Goal: Task Accomplishment & Management: Use online tool/utility

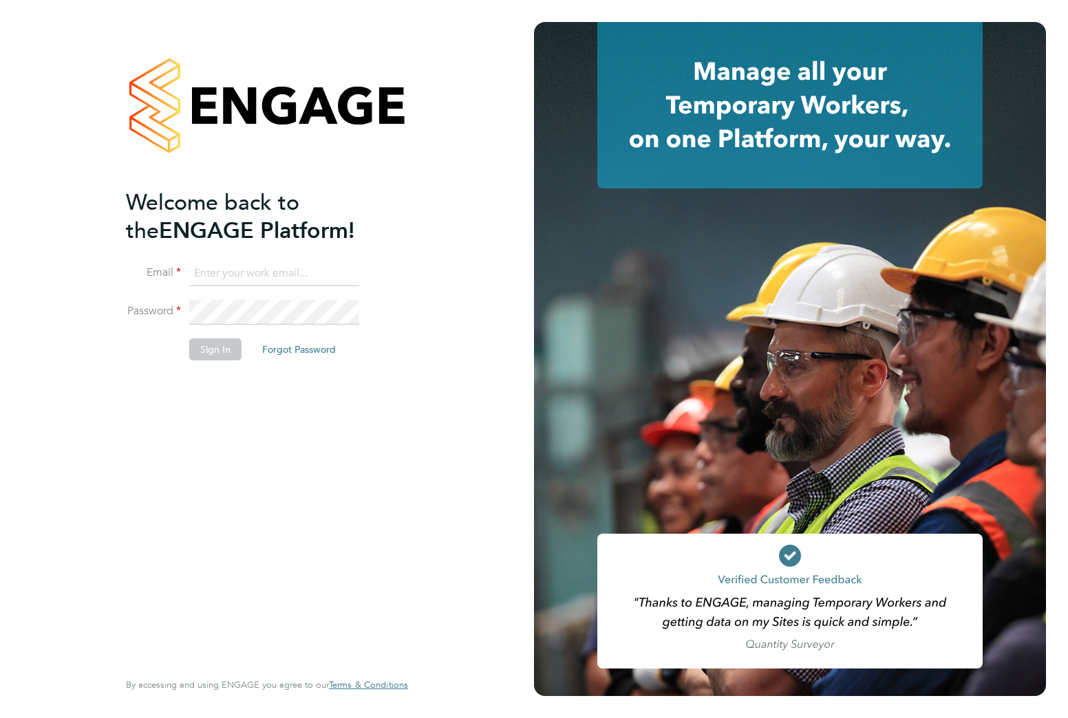
type input "alfonso.jay@vistry.co.uk"
click at [215, 348] on button "Sign In" at bounding box center [215, 350] width 52 height 22
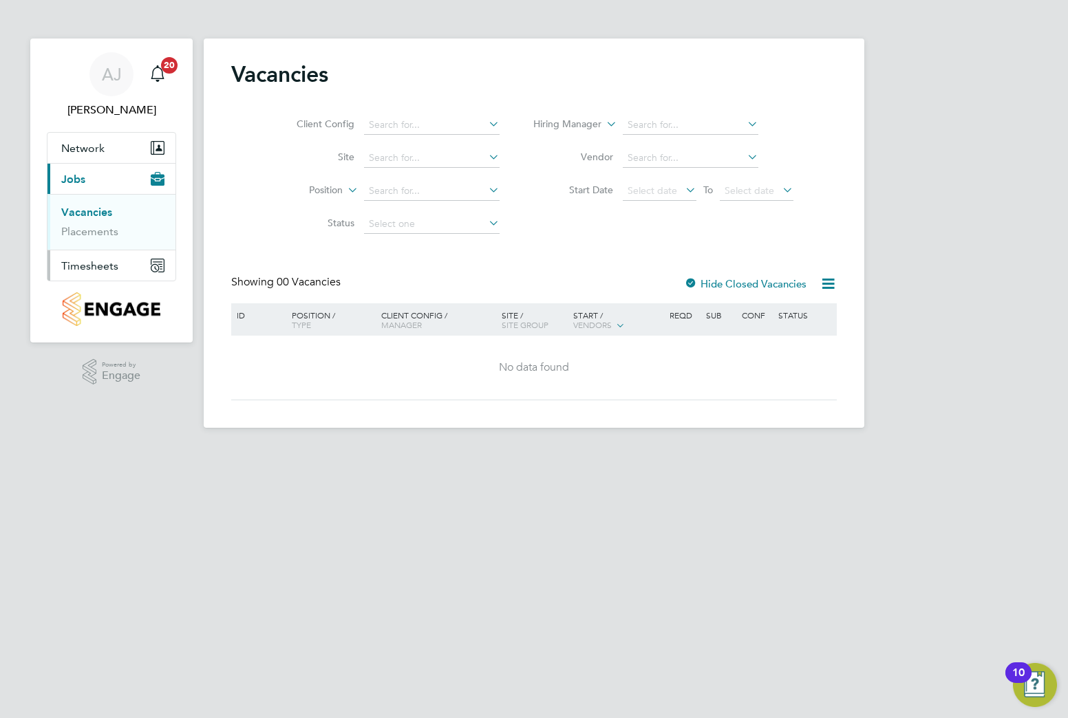
click at [98, 256] on button "Timesheets" at bounding box center [111, 265] width 128 height 30
click at [105, 247] on link "Timesheets" at bounding box center [89, 243] width 57 height 13
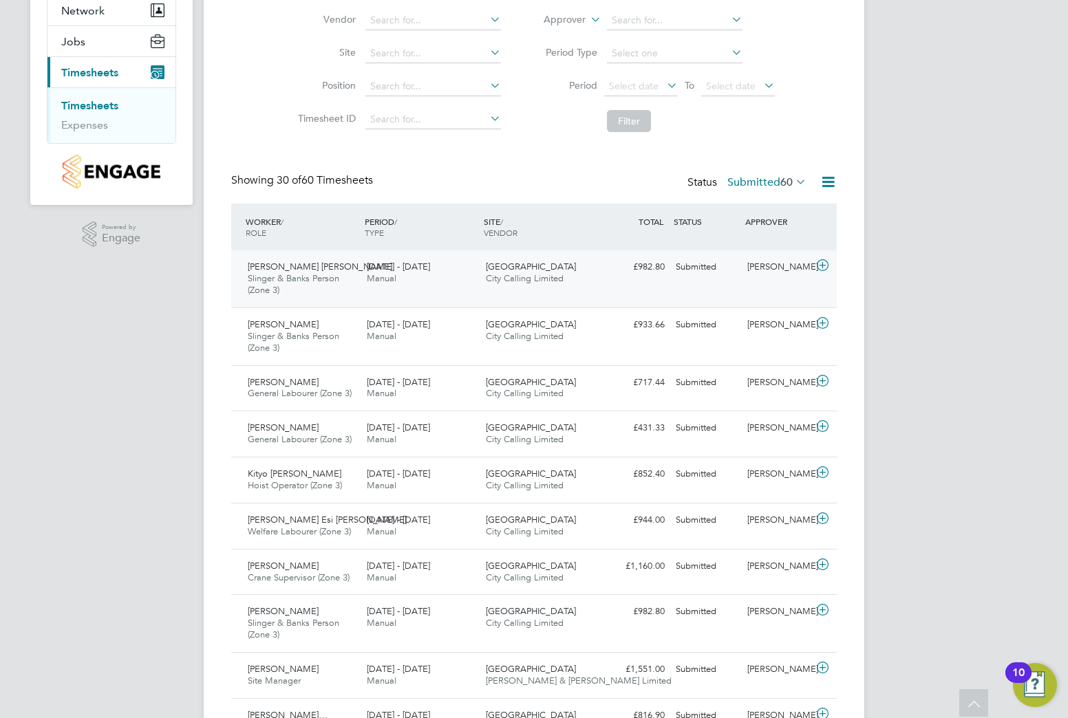
click at [670, 265] on div "Submitted" at bounding box center [706, 267] width 72 height 23
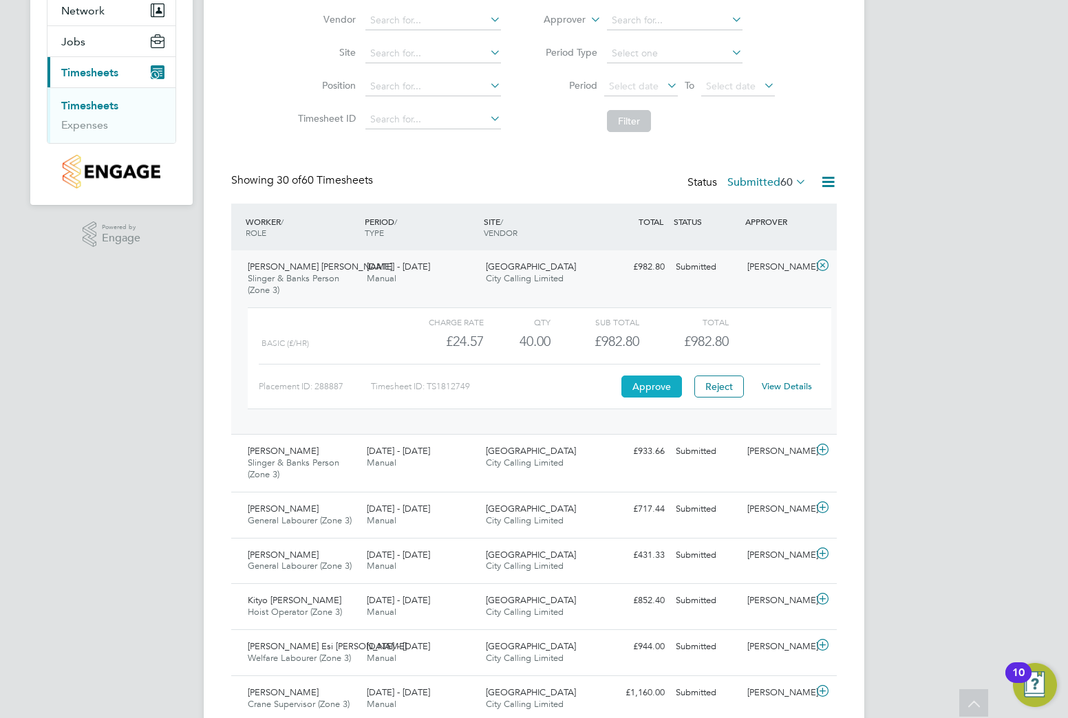
click at [652, 383] on button "Approve" at bounding box center [651, 387] width 61 height 22
click at [387, 442] on div "25 - 31 Aug 2025 Manual" at bounding box center [420, 457] width 119 height 34
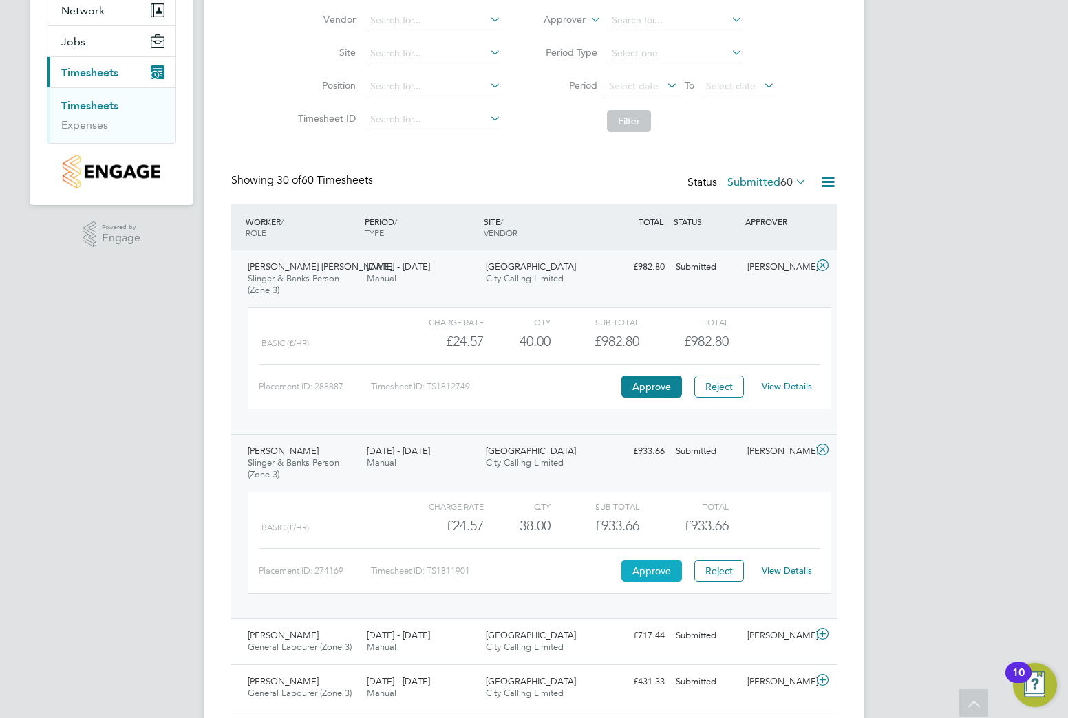
click at [665, 570] on button "Approve" at bounding box center [651, 571] width 61 height 22
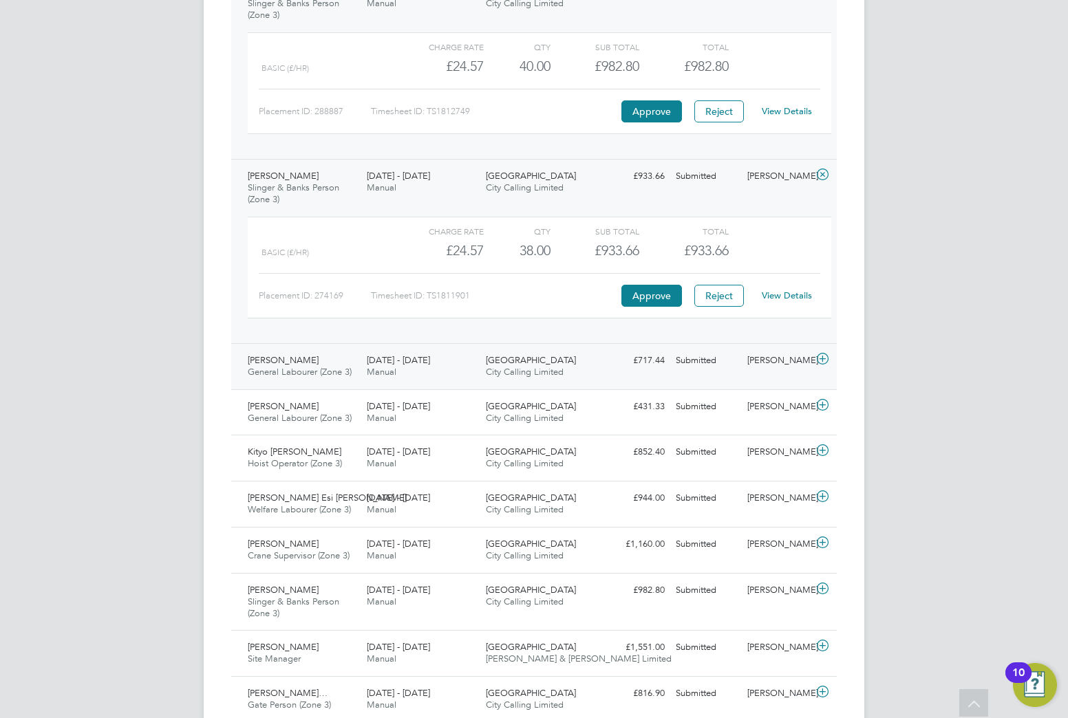
click at [484, 374] on div "Market Street City Calling Limited" at bounding box center [539, 367] width 119 height 34
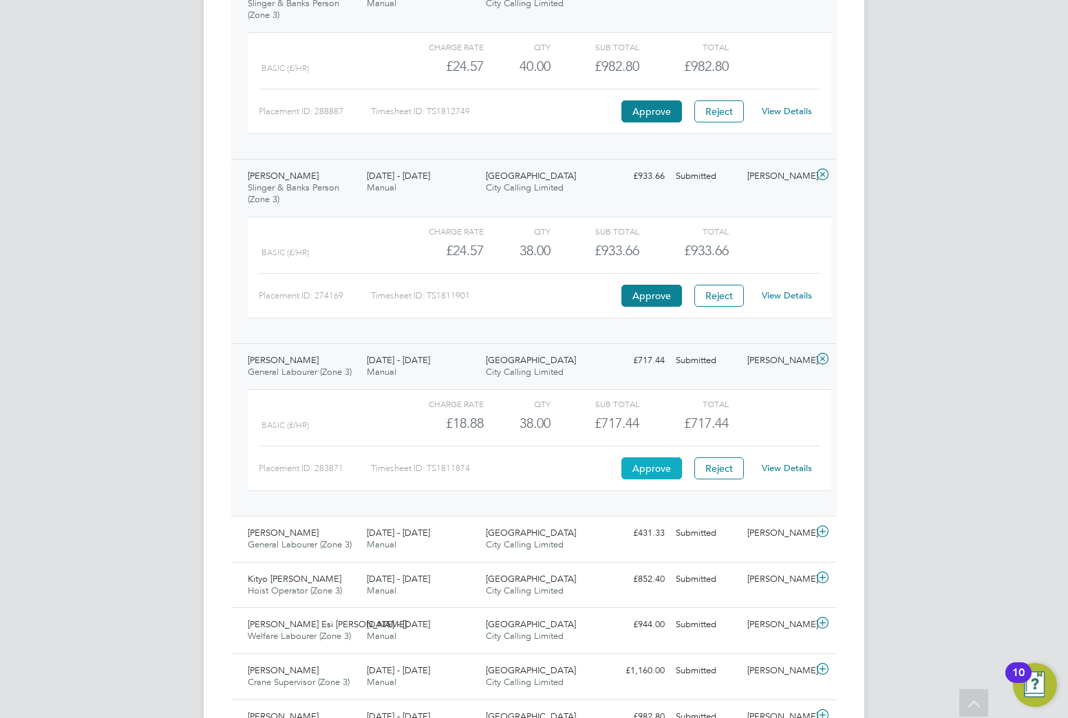
click at [634, 467] on button "Approve" at bounding box center [651, 469] width 61 height 22
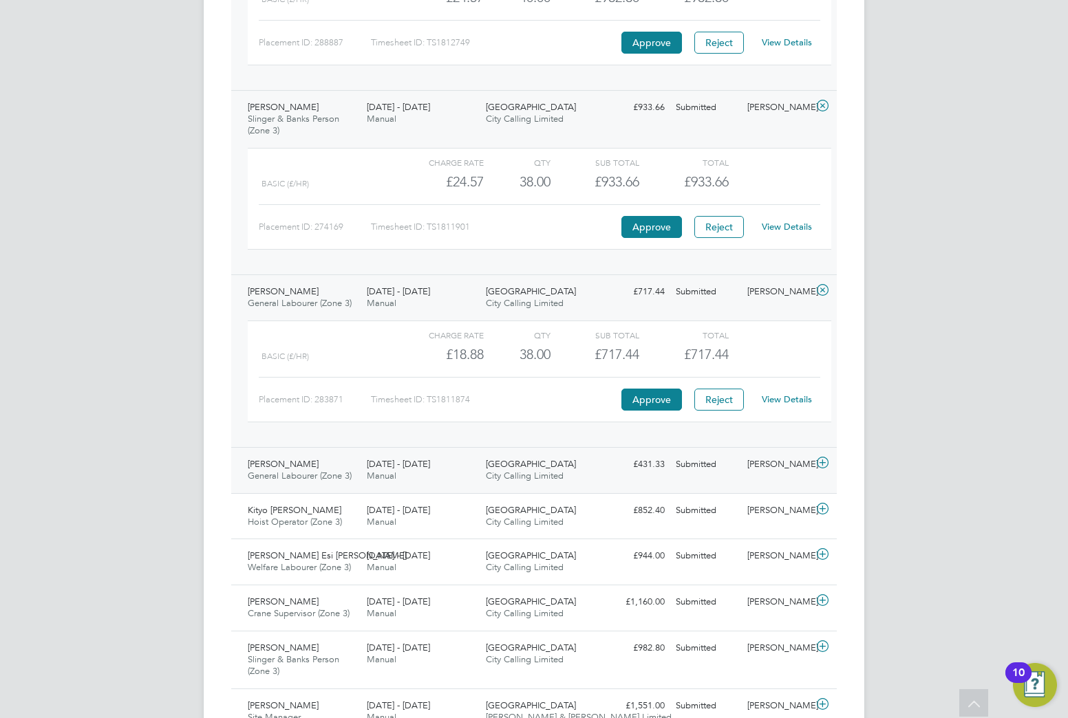
click at [495, 479] on span "City Calling Limited" at bounding box center [525, 476] width 78 height 12
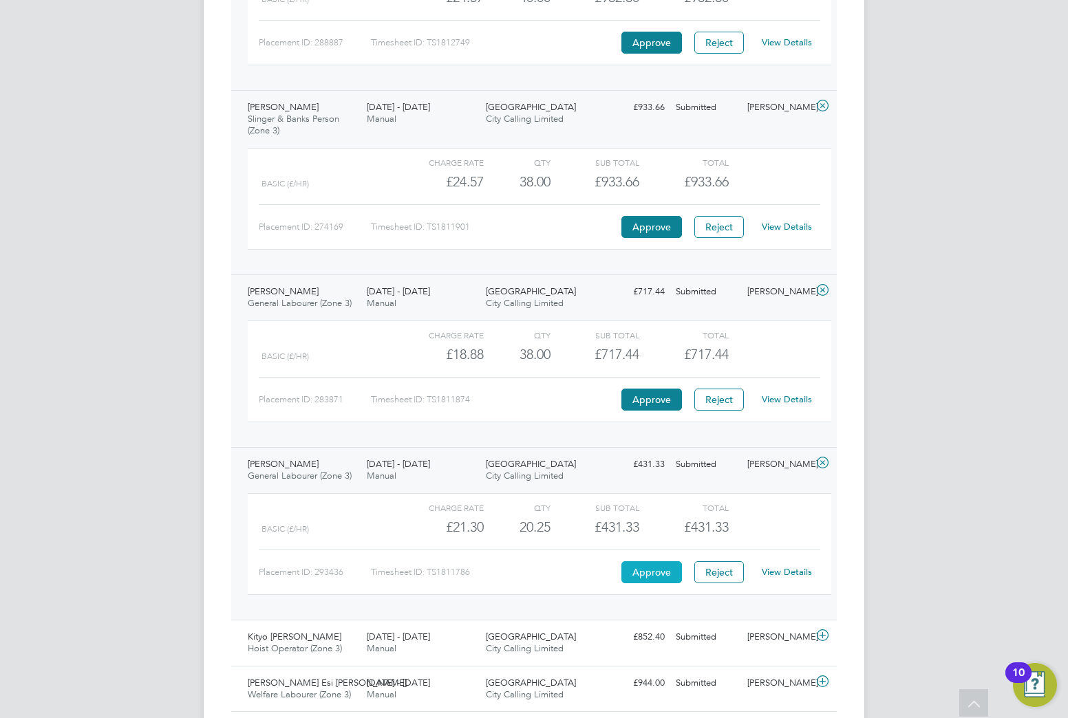
click at [654, 570] on button "Approve" at bounding box center [651, 572] width 61 height 22
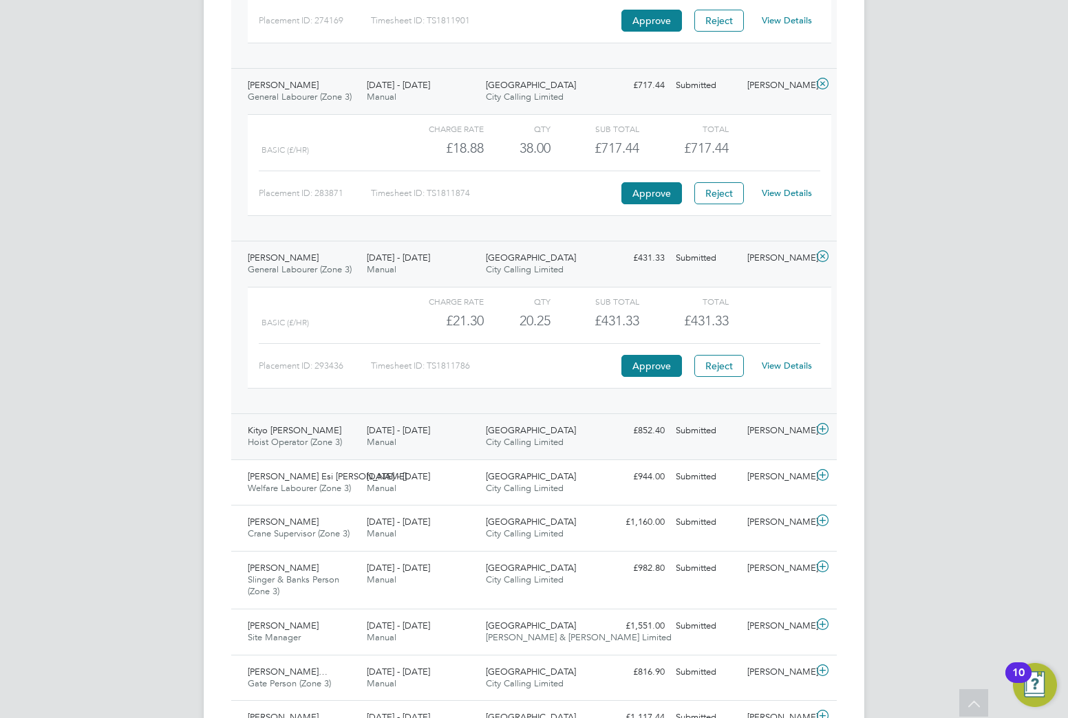
click at [491, 438] on span "City Calling Limited" at bounding box center [525, 442] width 78 height 12
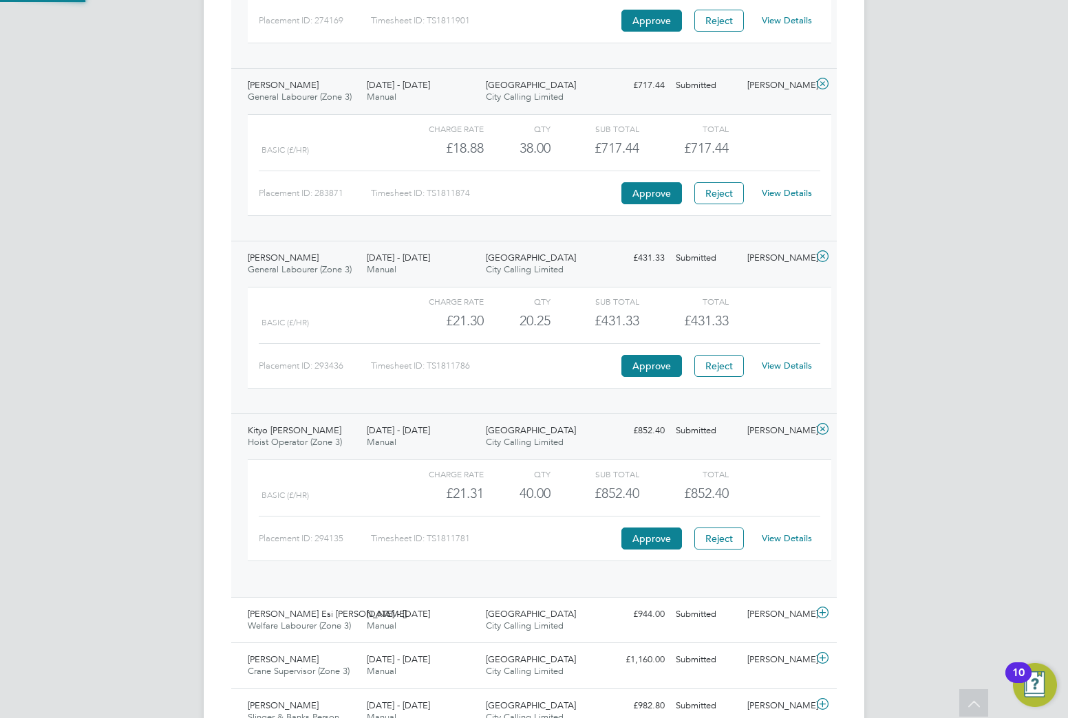
scroll to position [23, 134]
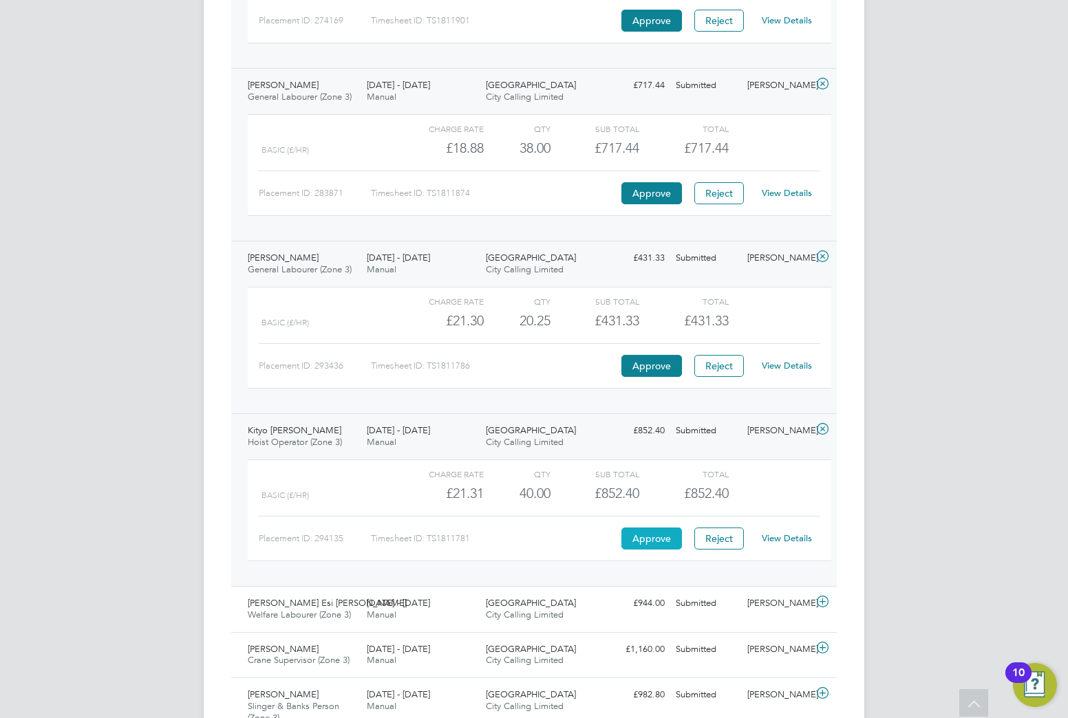
click at [632, 534] on button "Approve" at bounding box center [651, 539] width 61 height 22
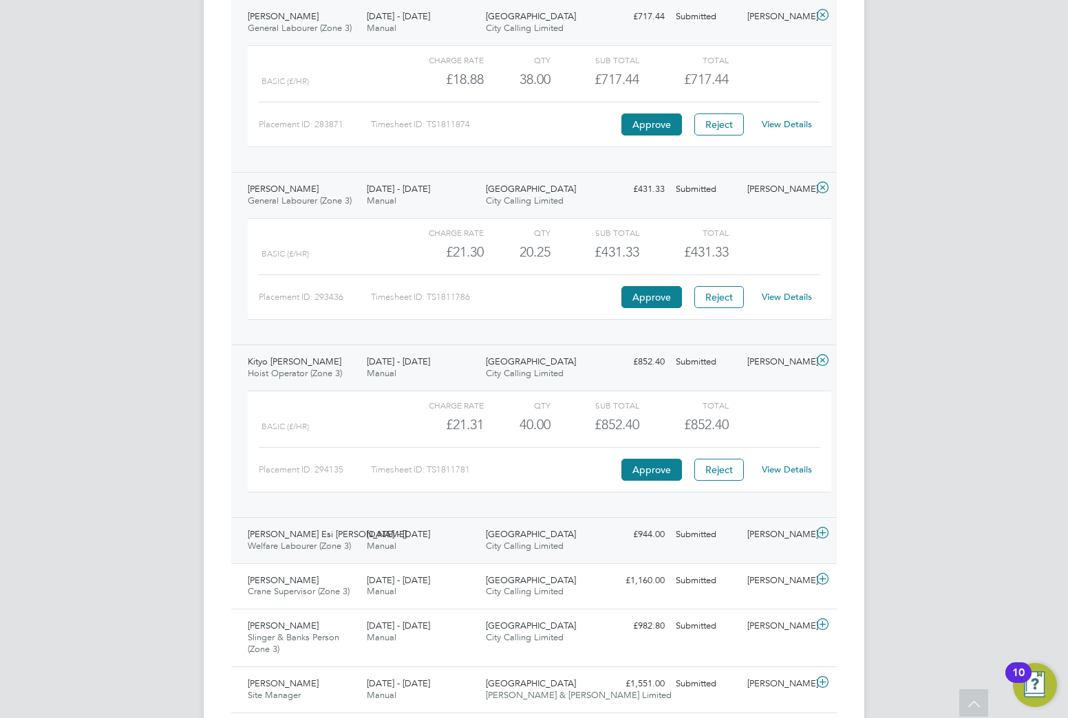
scroll to position [895, 0]
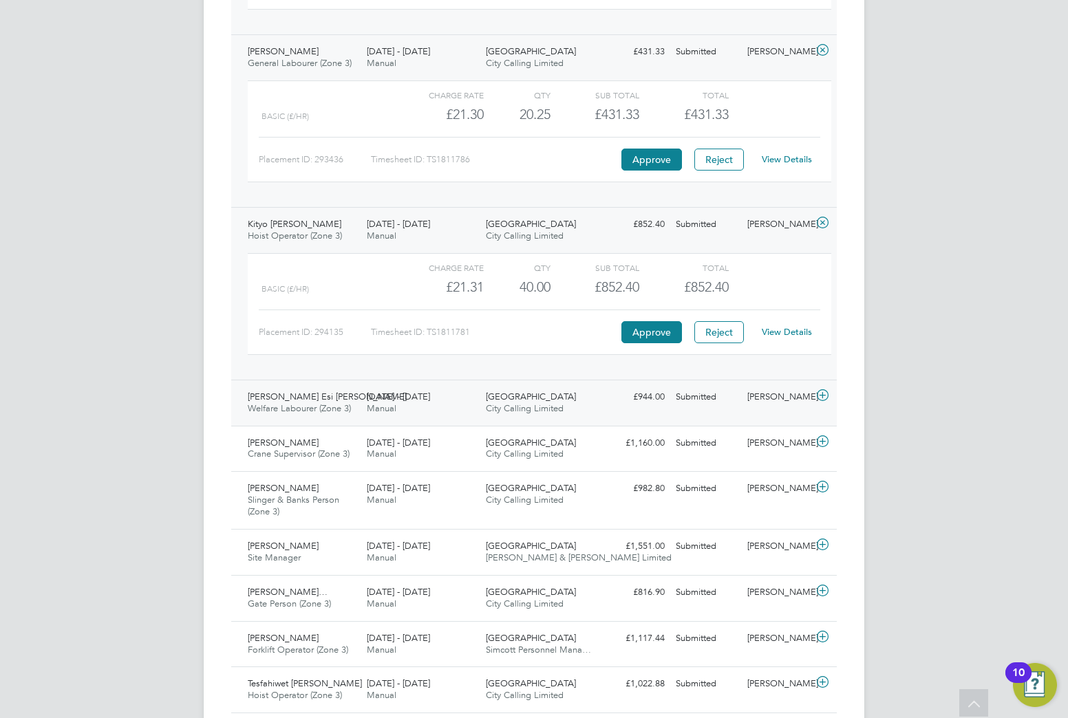
click at [359, 393] on div "Abigail Esi Donkor Welfare Labourer (Zone 3) 25 - 31 Aug 2025" at bounding box center [301, 403] width 119 height 34
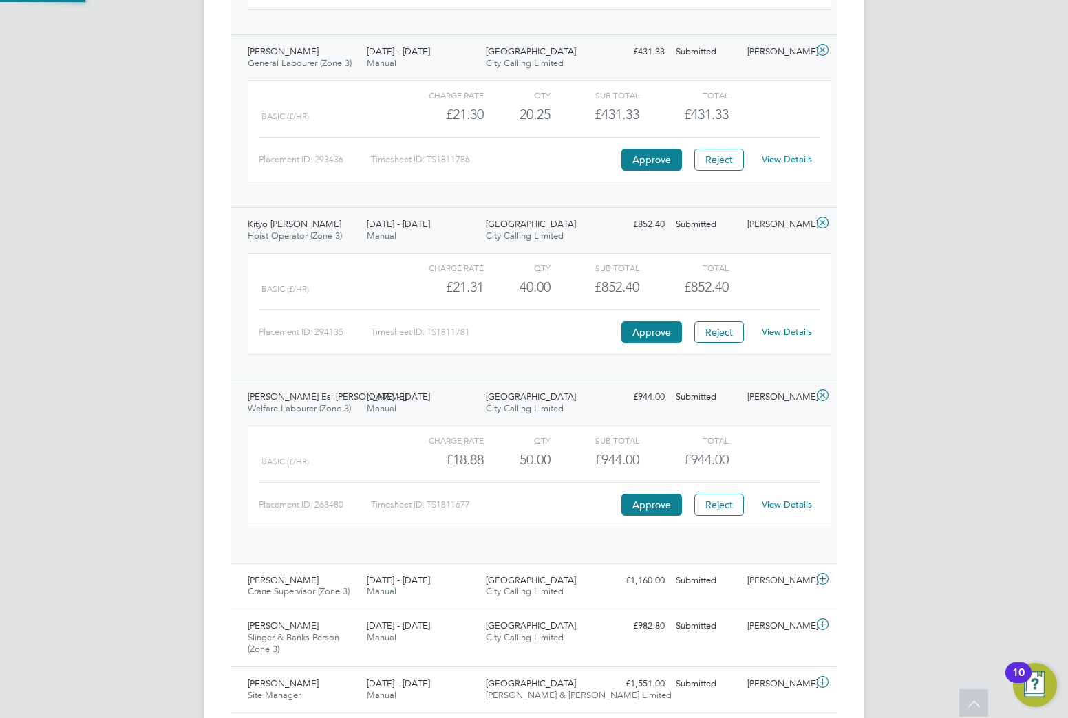
scroll to position [23, 134]
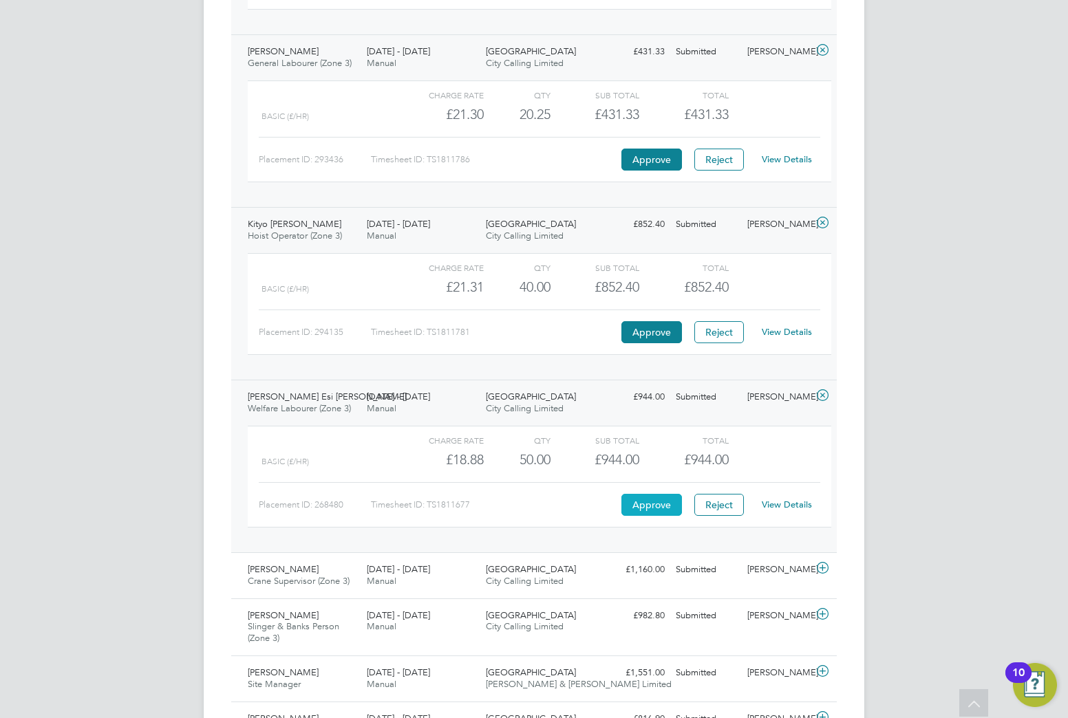
click at [638, 505] on button "Approve" at bounding box center [651, 505] width 61 height 22
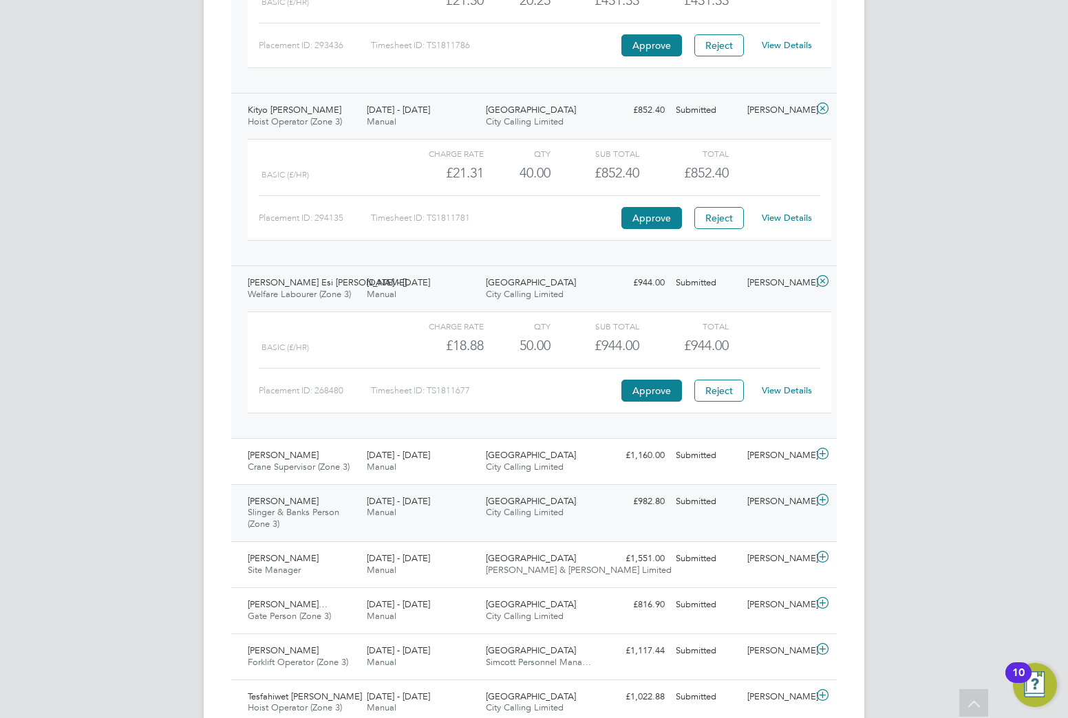
scroll to position [1032, 0]
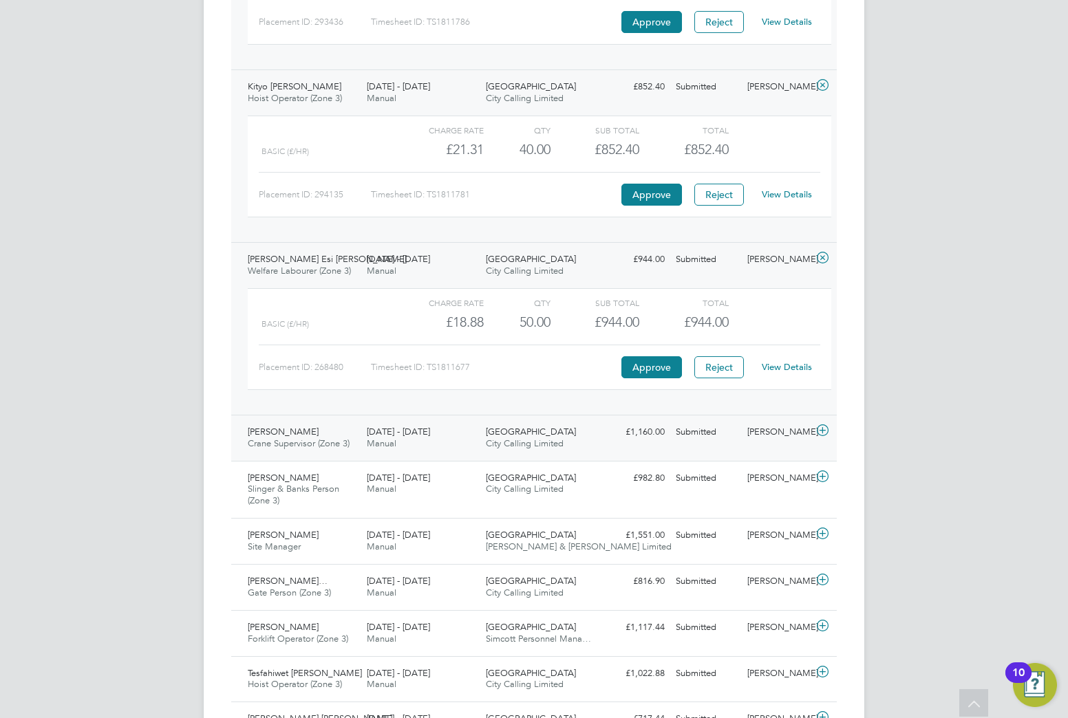
click at [389, 451] on div "25 - 31 Aug 2025 Manual" at bounding box center [420, 438] width 119 height 34
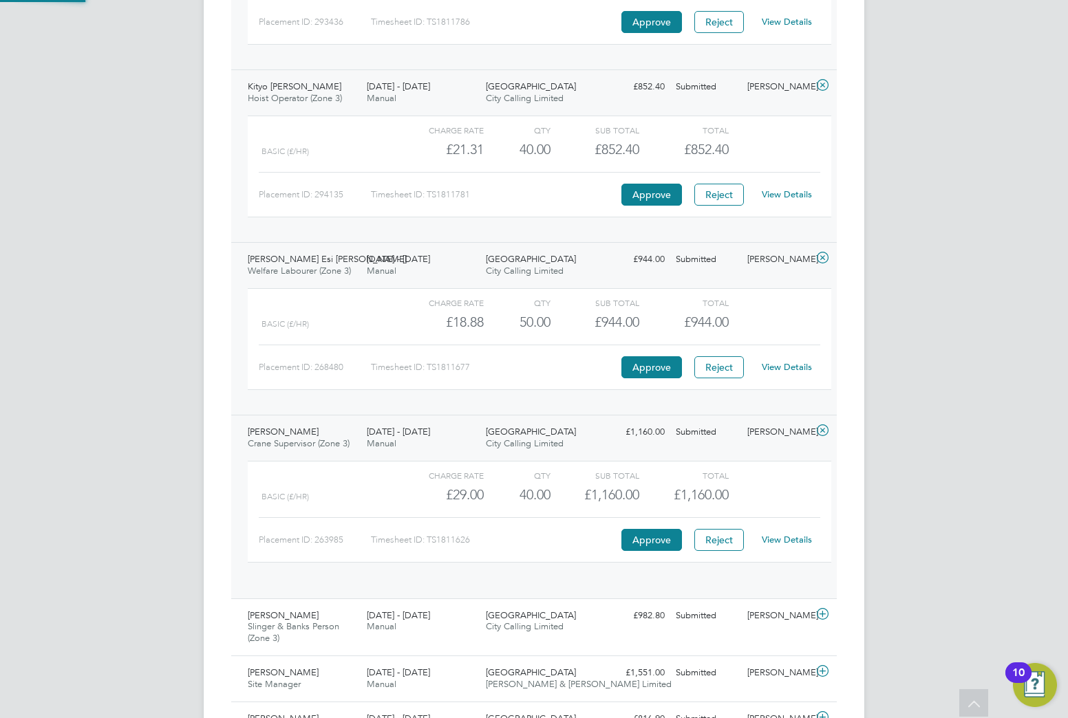
scroll to position [23, 134]
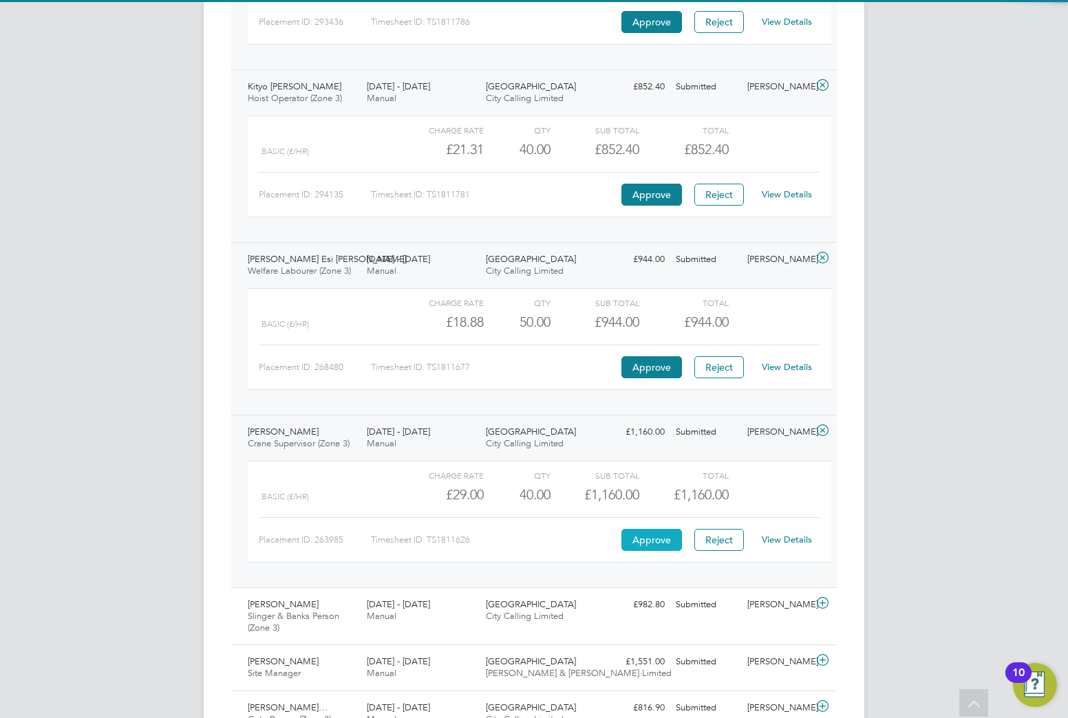
click at [639, 533] on button "Approve" at bounding box center [651, 540] width 61 height 22
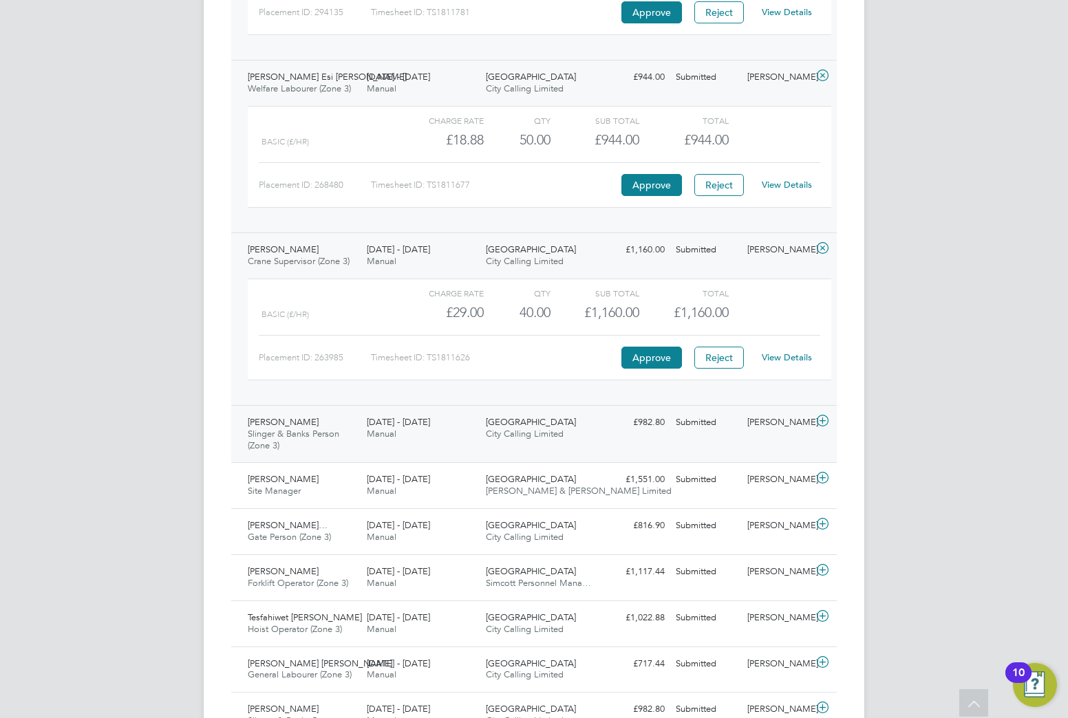
scroll to position [1239, 0]
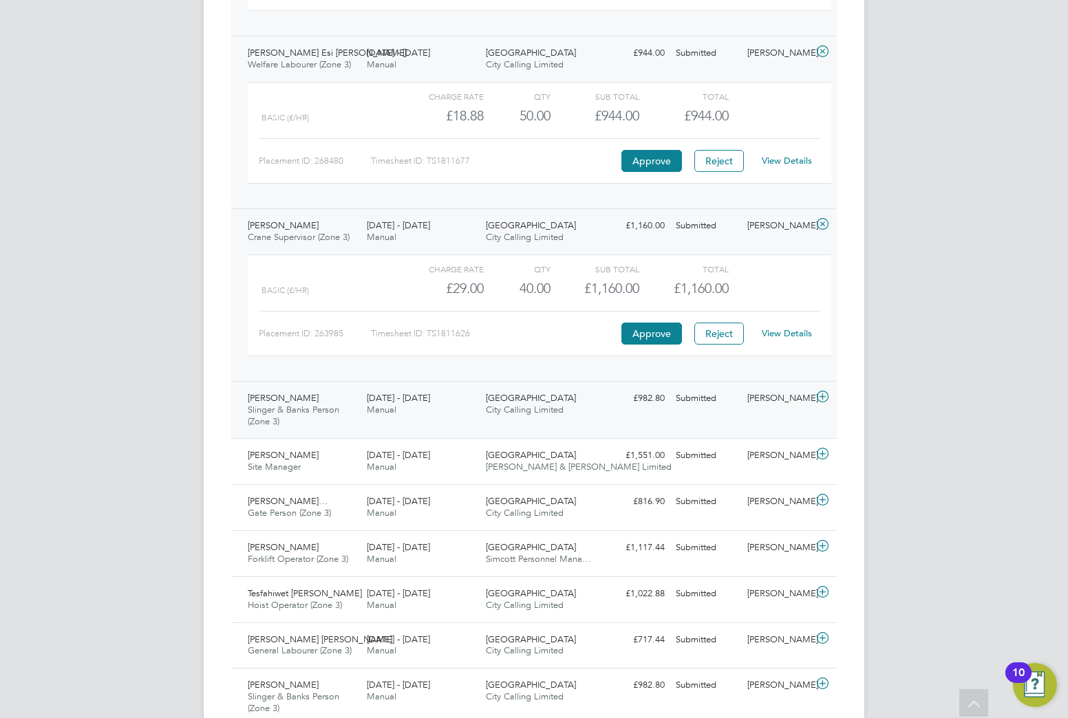
click at [475, 425] on div "Mahamoud Ali Abdi Slinger & Banks Person (Zone 3) 25 - 31 Aug 2025 25 - 31 Aug …" at bounding box center [534, 410] width 606 height 58
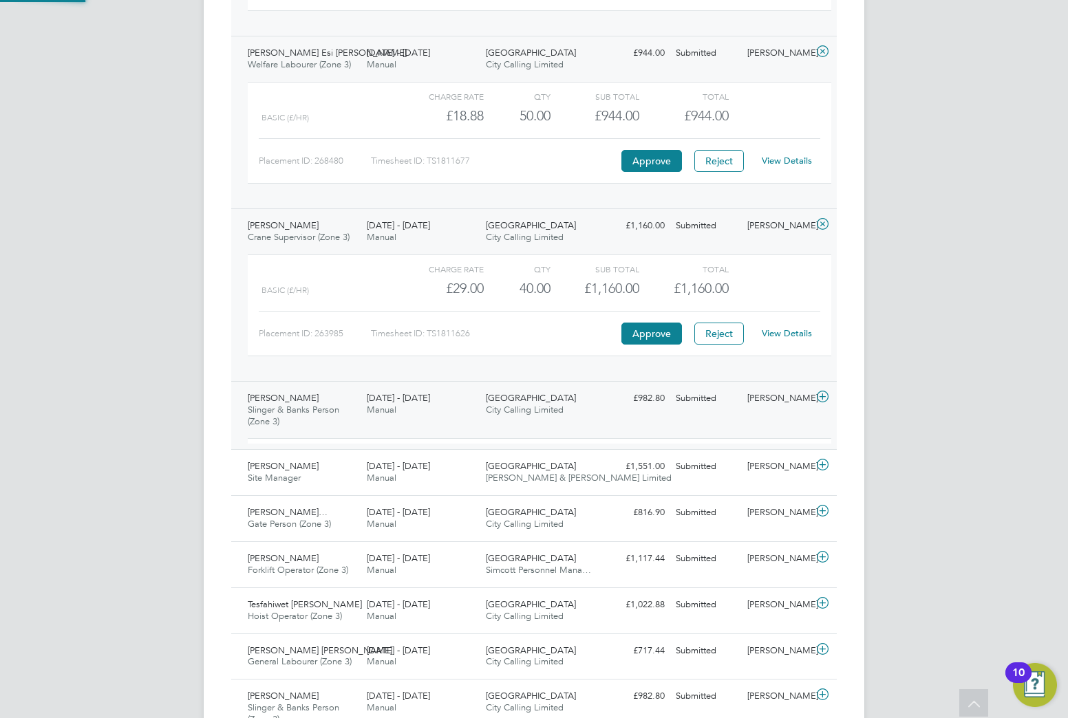
scroll to position [23, 134]
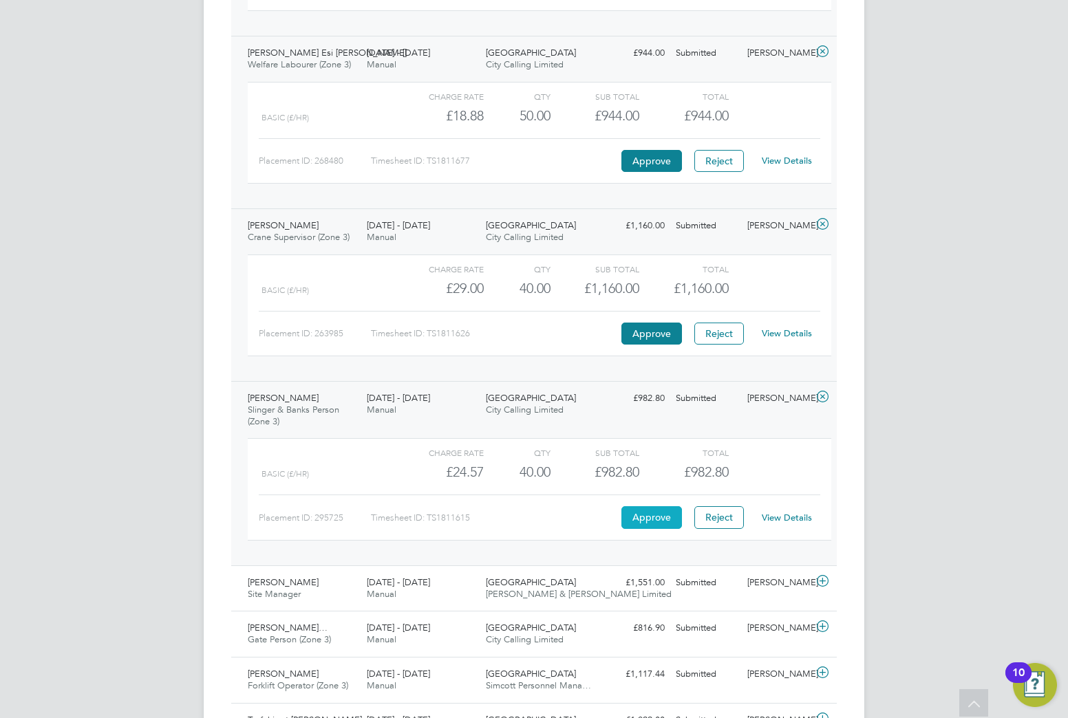
click at [628, 514] on button "Approve" at bounding box center [651, 517] width 61 height 22
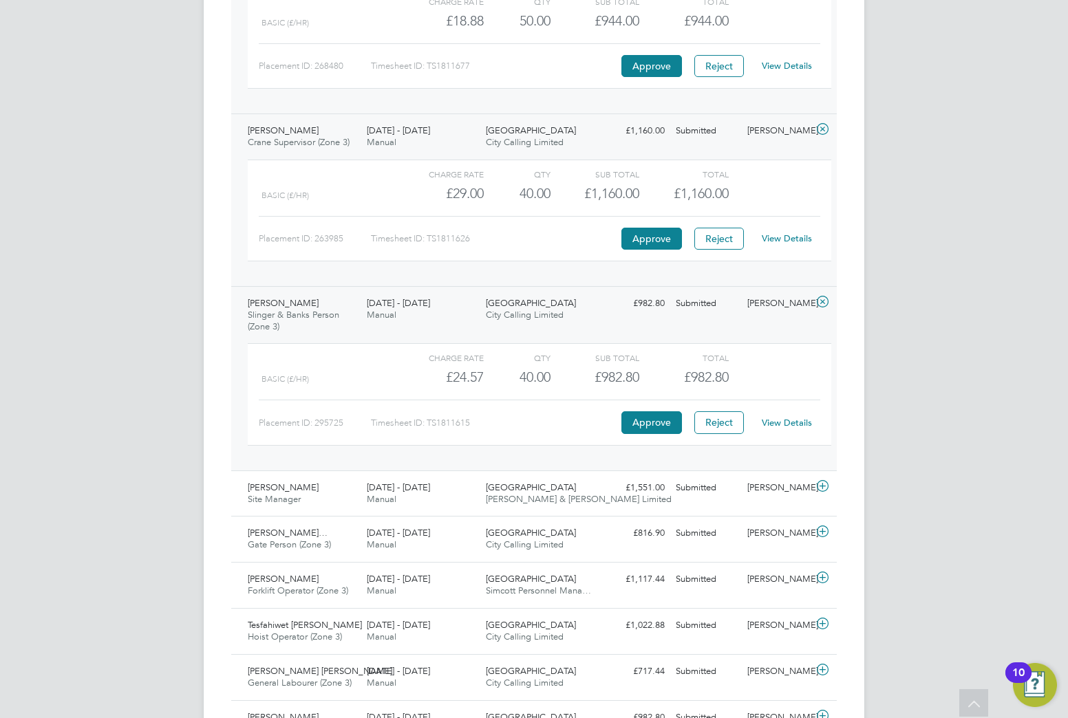
scroll to position [1445, 0]
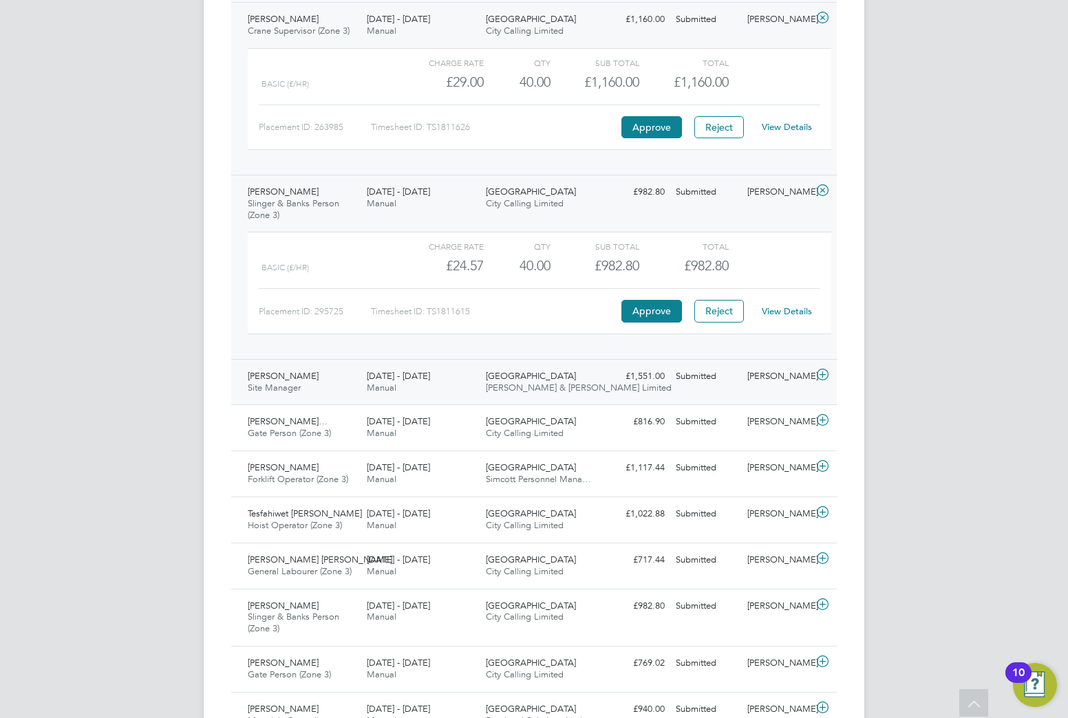
click at [342, 378] on div "Bartosz Politowicz Site Manager 25 - 31 Aug 2025" at bounding box center [301, 382] width 119 height 34
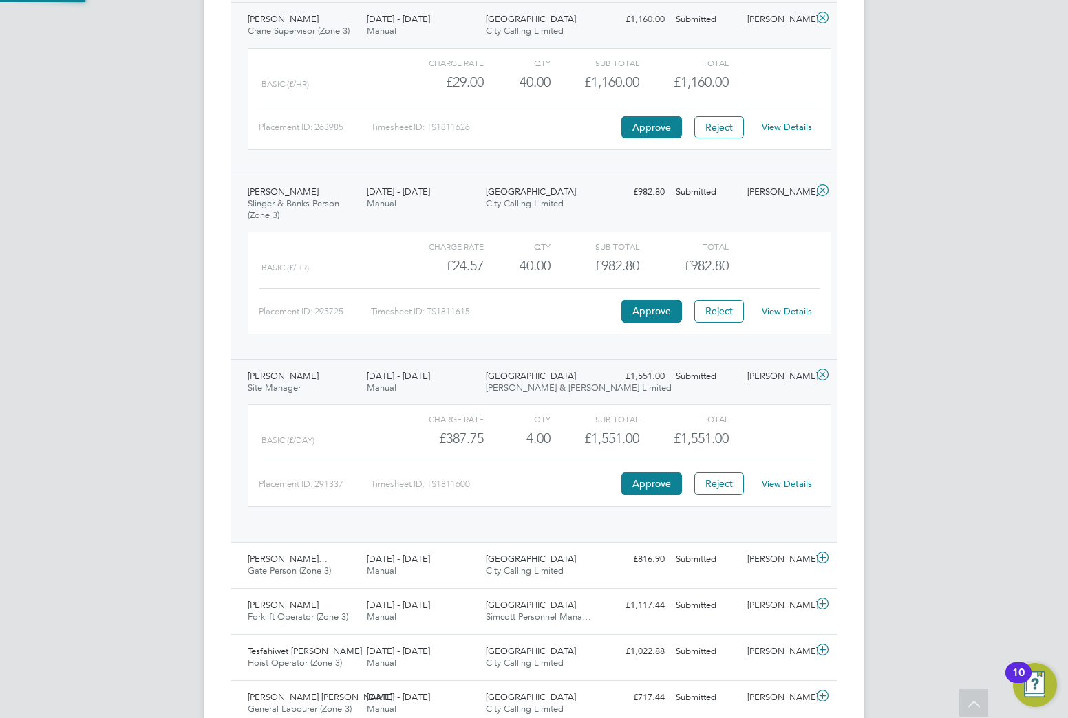
scroll to position [23, 134]
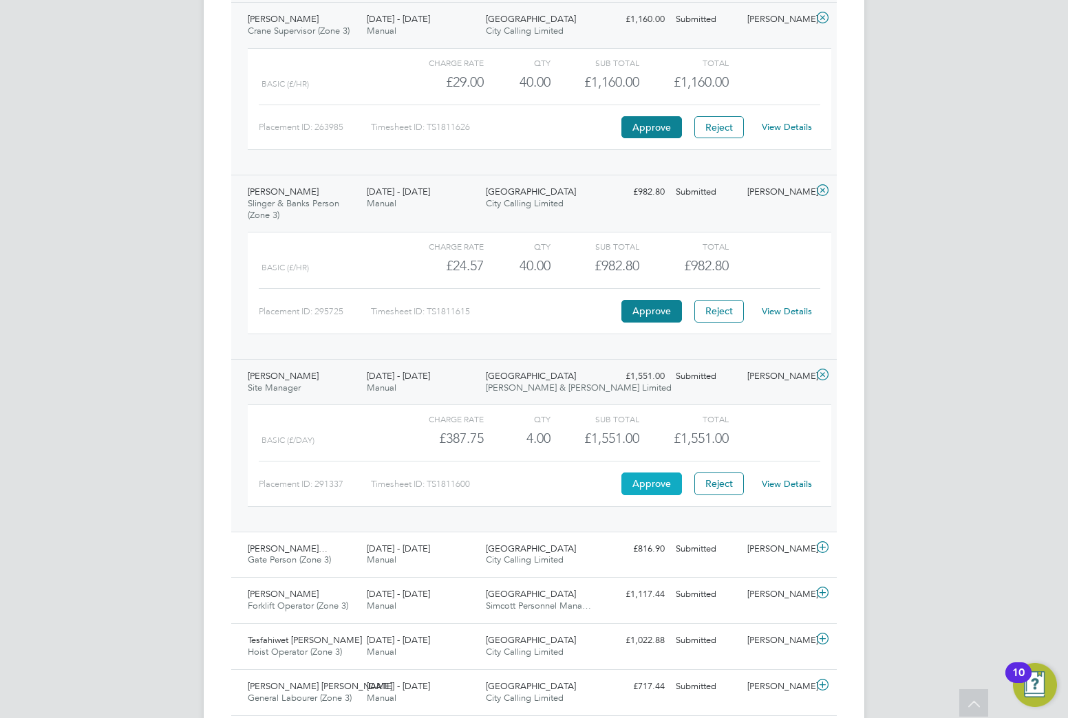
click at [672, 481] on button "Approve" at bounding box center [651, 484] width 61 height 22
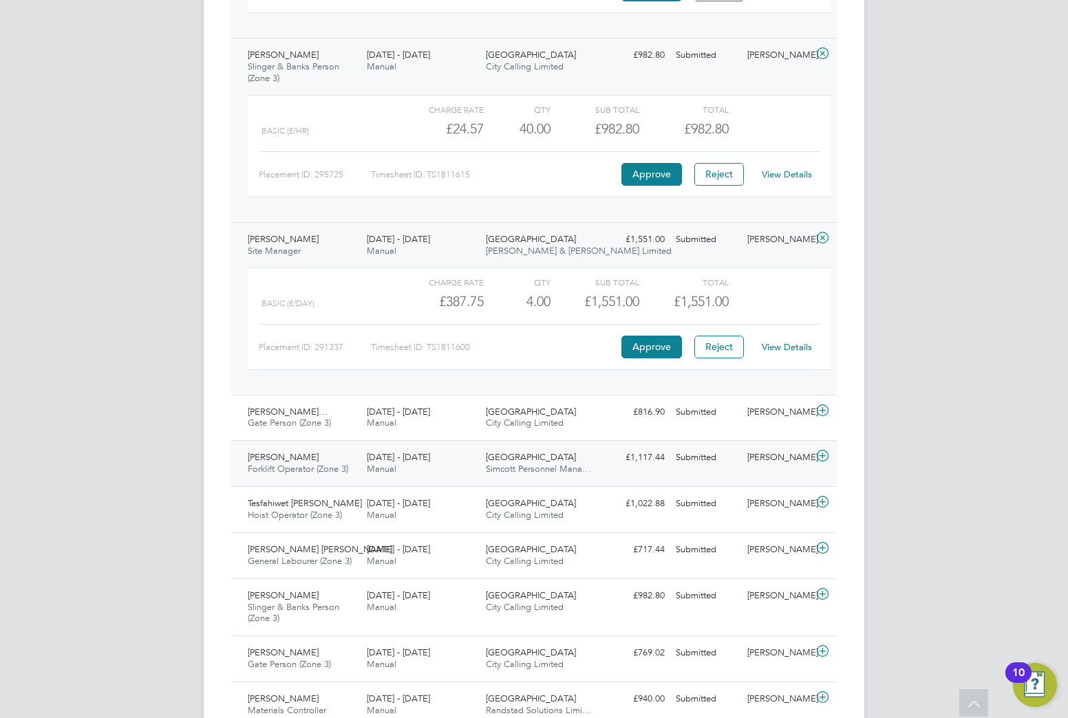
scroll to position [1583, 0]
click at [471, 419] on div "25 - 31 Aug 2025 Manual" at bounding box center [420, 417] width 119 height 34
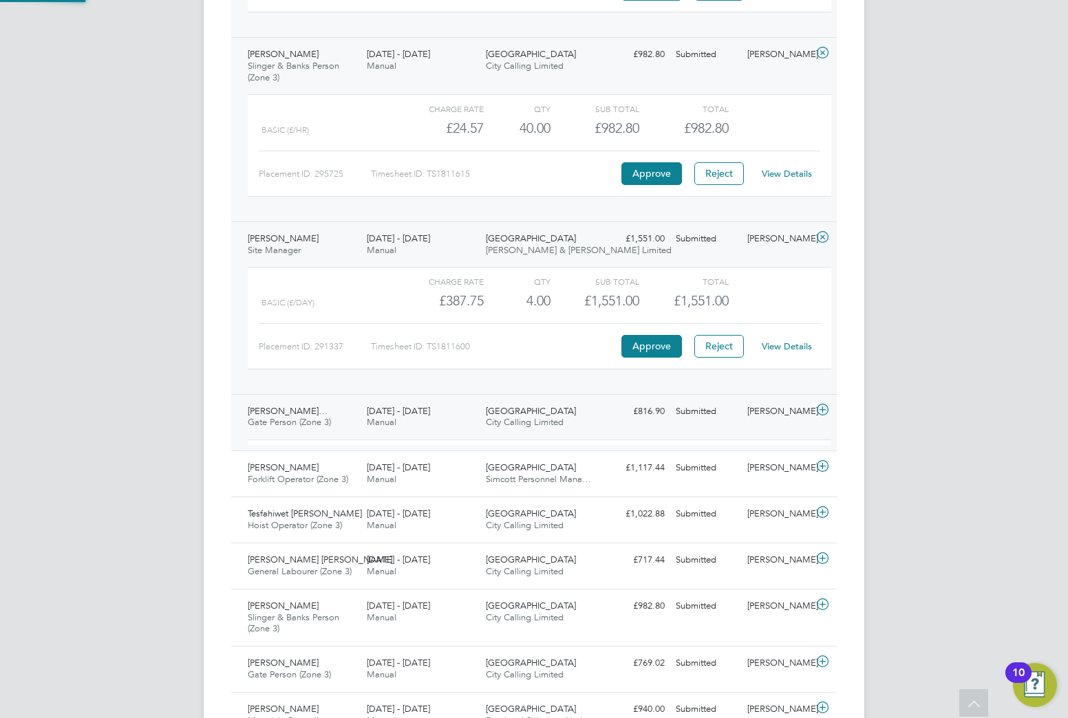
scroll to position [23, 134]
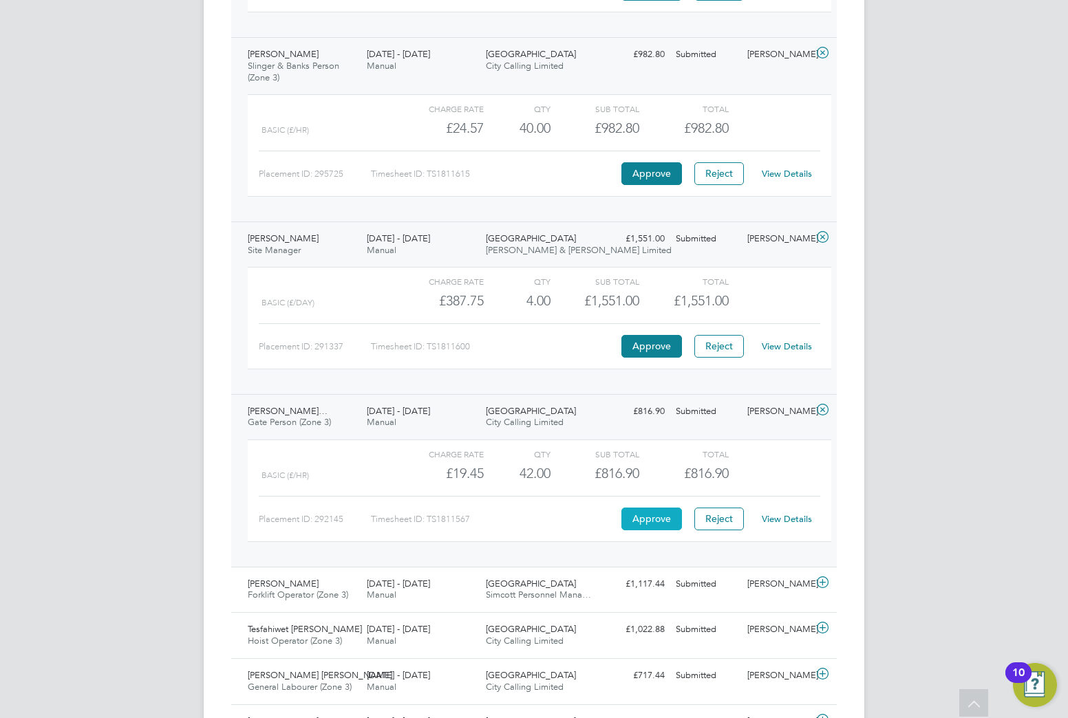
click at [659, 519] on button "Approve" at bounding box center [651, 519] width 61 height 22
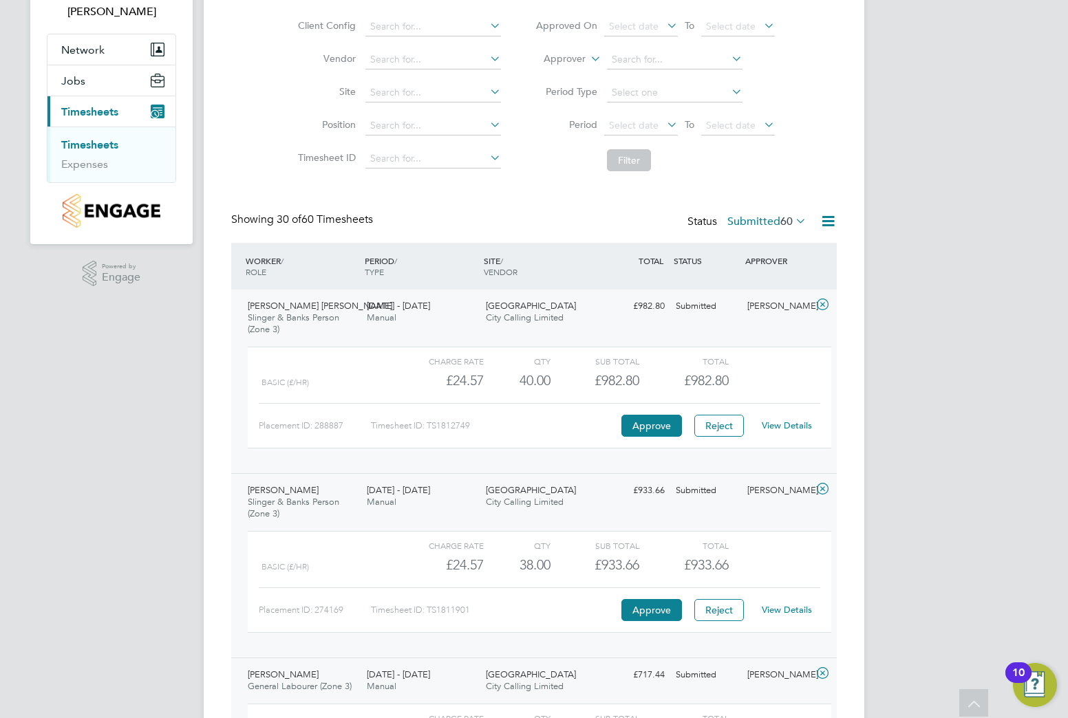
scroll to position [0, 0]
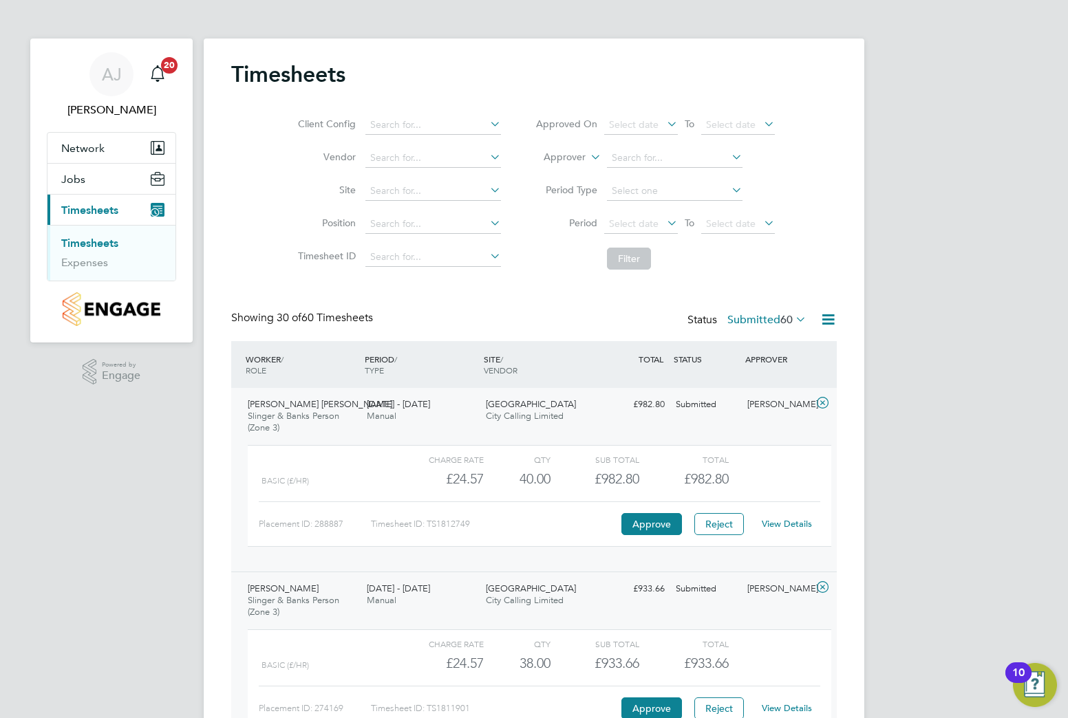
click at [114, 244] on link "Timesheets" at bounding box center [89, 243] width 57 height 13
click at [734, 320] on label "Submitted 60" at bounding box center [766, 320] width 79 height 14
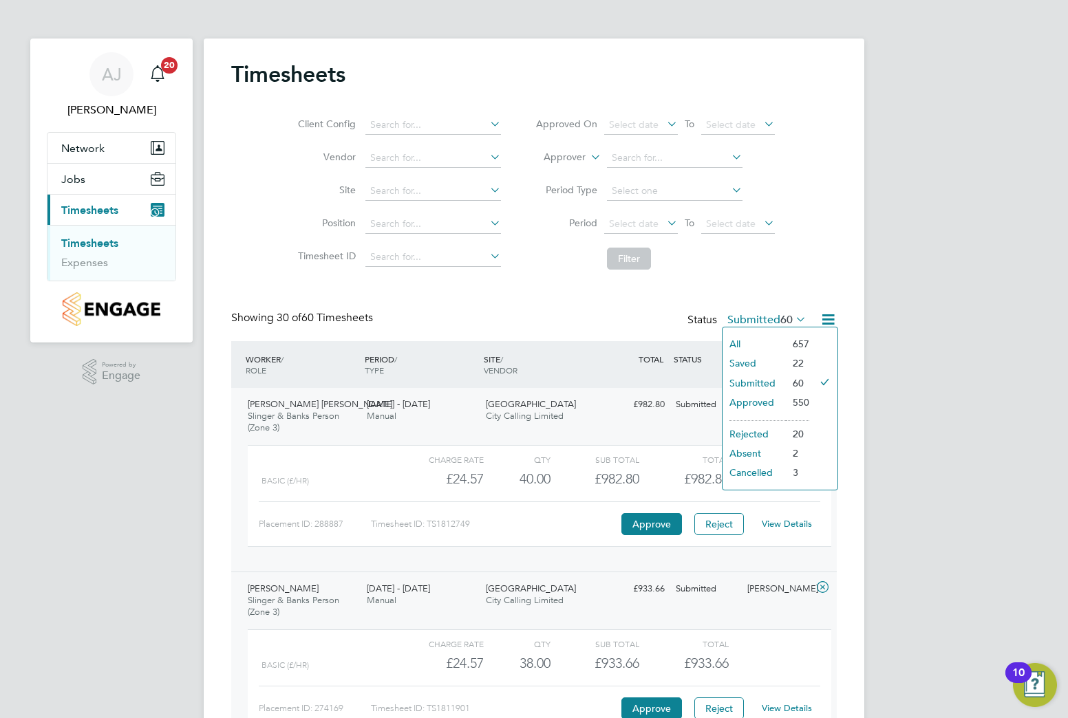
click at [760, 400] on li "Approved" at bounding box center [753, 402] width 63 height 19
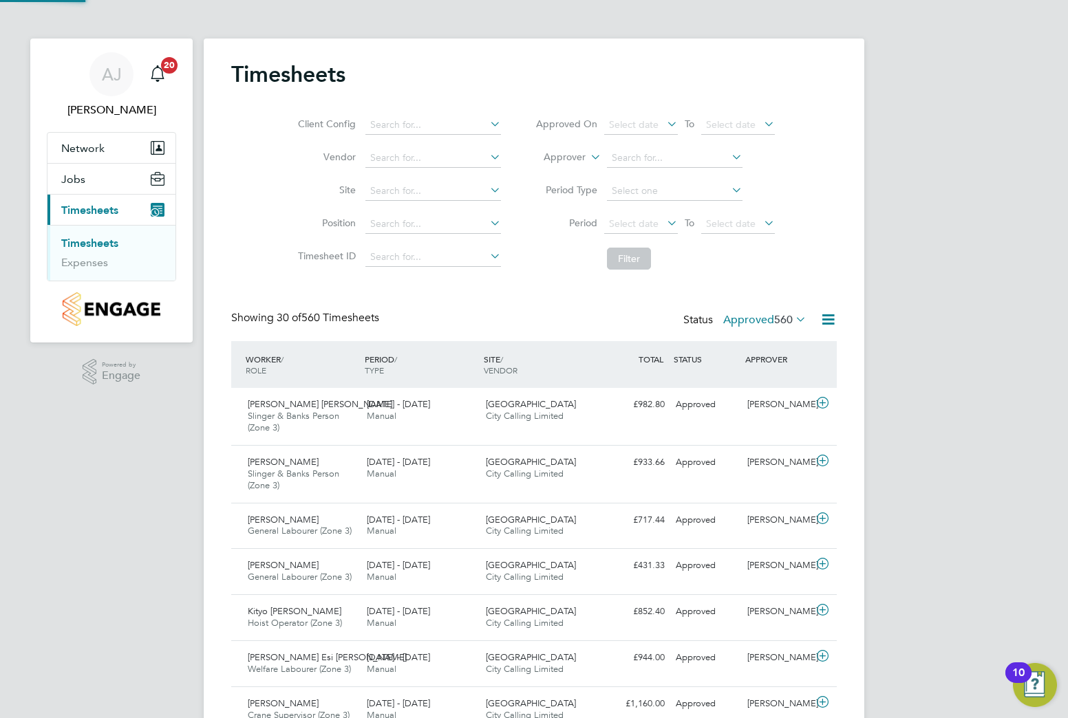
scroll to position [35, 120]
click at [793, 322] on icon at bounding box center [793, 319] width 0 height 19
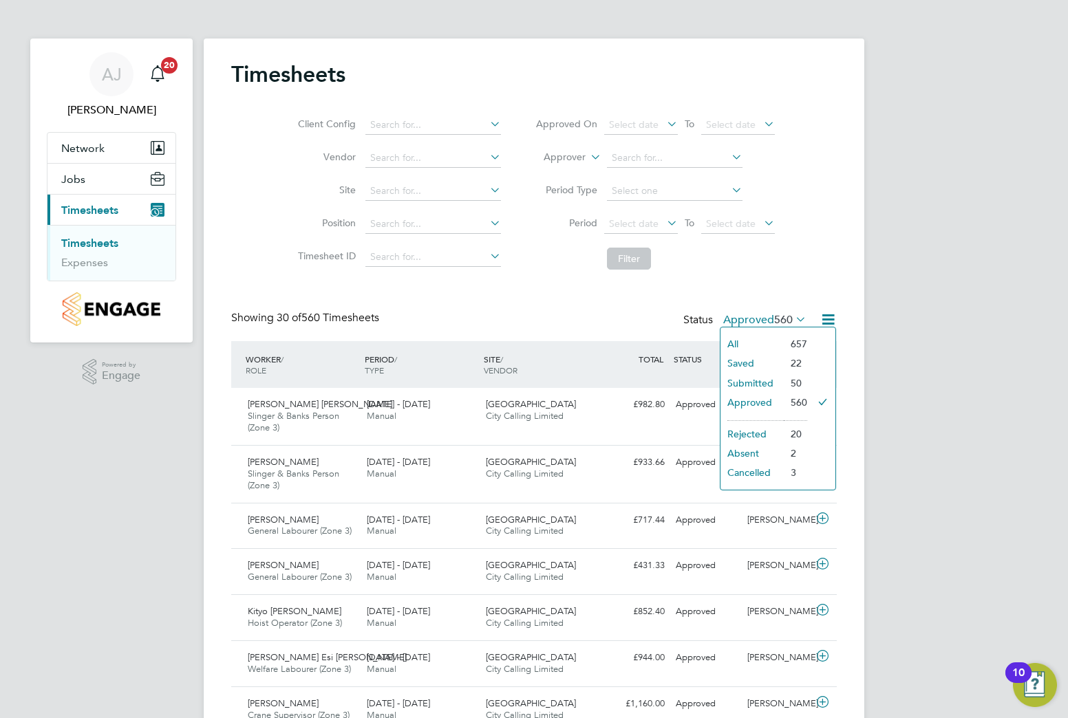
click at [802, 386] on li "50" at bounding box center [795, 383] width 23 height 19
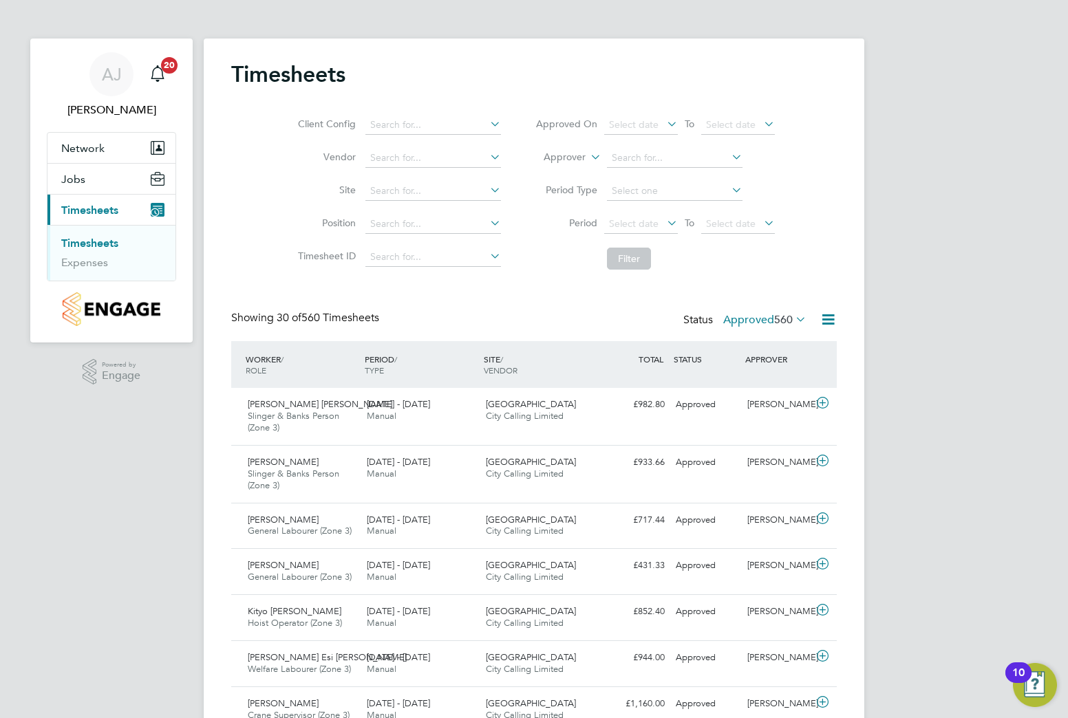
click at [778, 322] on span "560" at bounding box center [783, 320] width 19 height 14
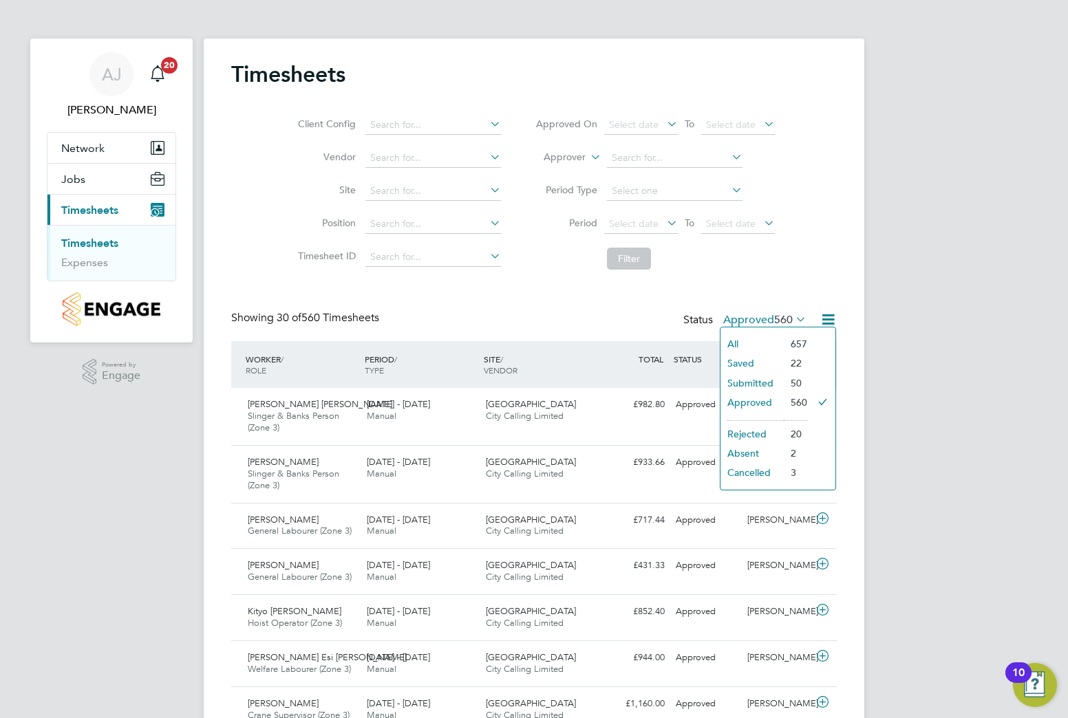
click at [764, 386] on li "Submitted" at bounding box center [751, 383] width 63 height 19
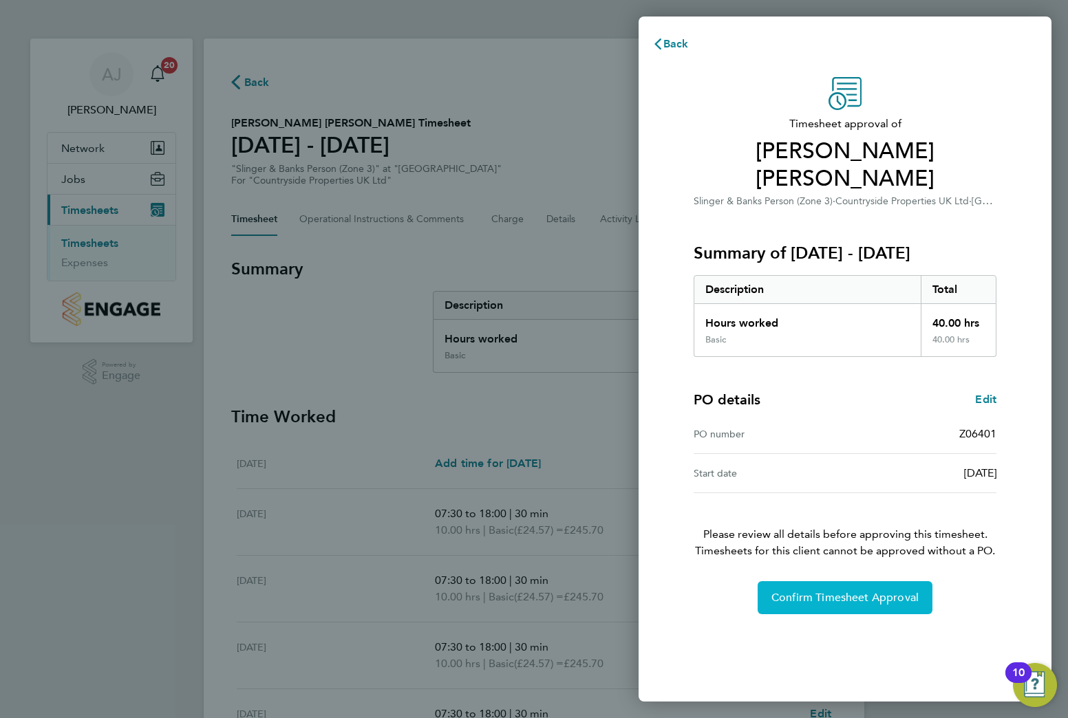
click at [790, 591] on span "Confirm Timesheet Approval" at bounding box center [844, 598] width 147 height 14
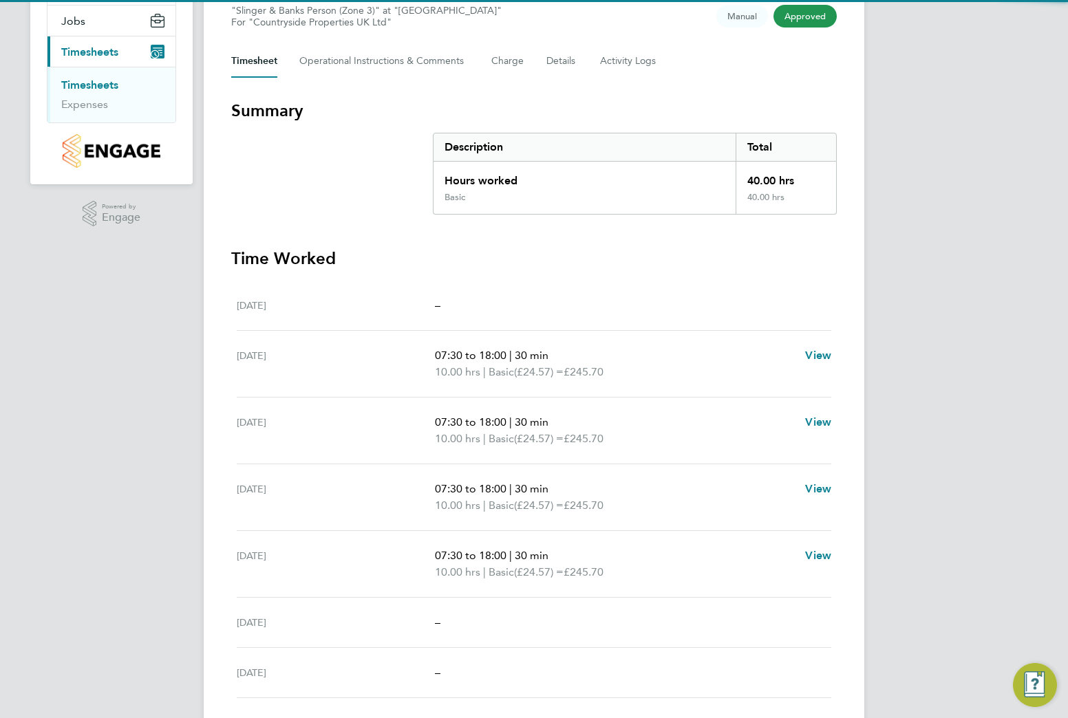
scroll to position [193, 0]
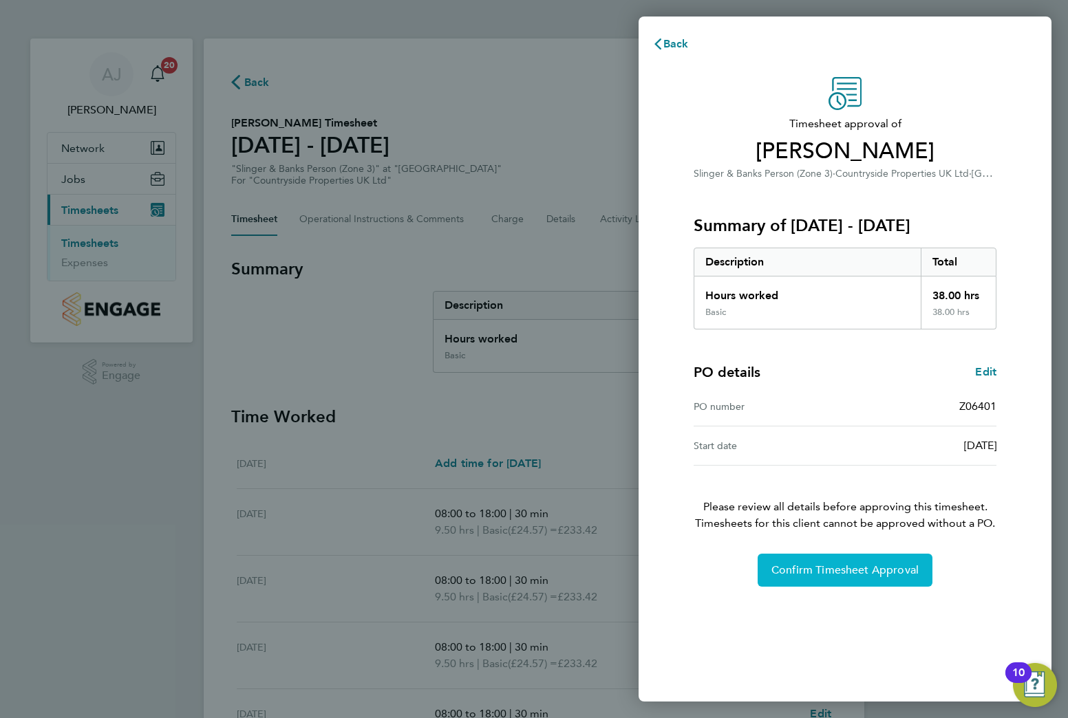
click at [842, 575] on span "Confirm Timesheet Approval" at bounding box center [844, 571] width 147 height 14
click at [779, 559] on button "Confirm Timesheet Approval" at bounding box center [845, 570] width 175 height 33
click at [855, 569] on span "Confirm Timesheet Approval" at bounding box center [844, 571] width 147 height 14
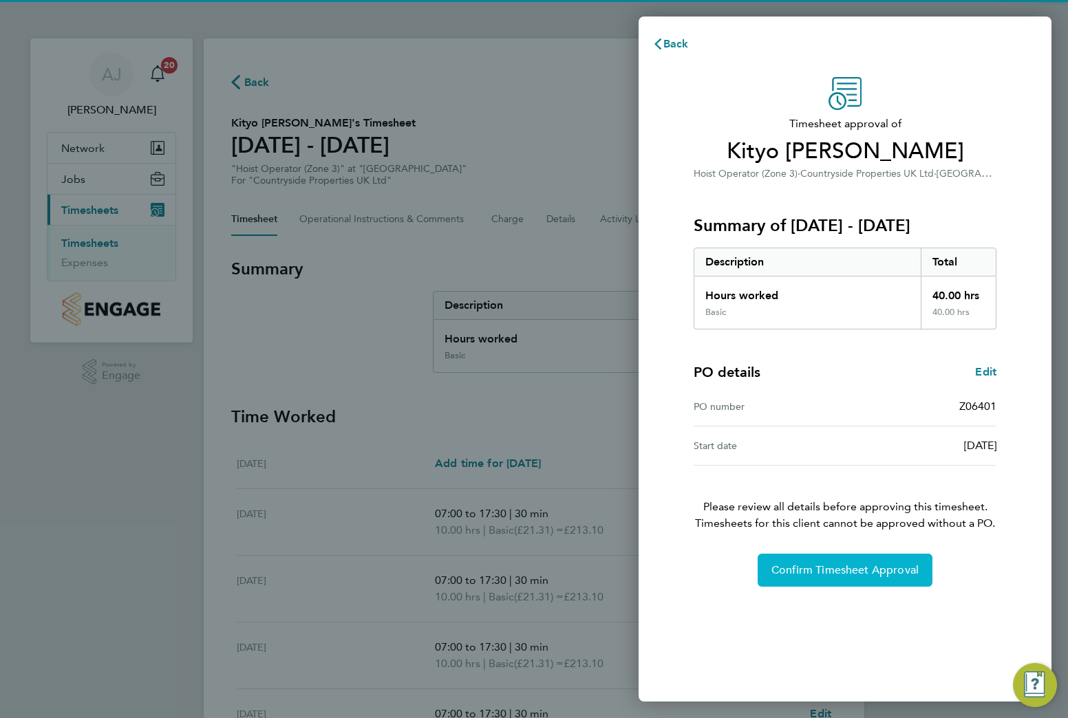
click at [819, 575] on span "Confirm Timesheet Approval" at bounding box center [844, 571] width 147 height 14
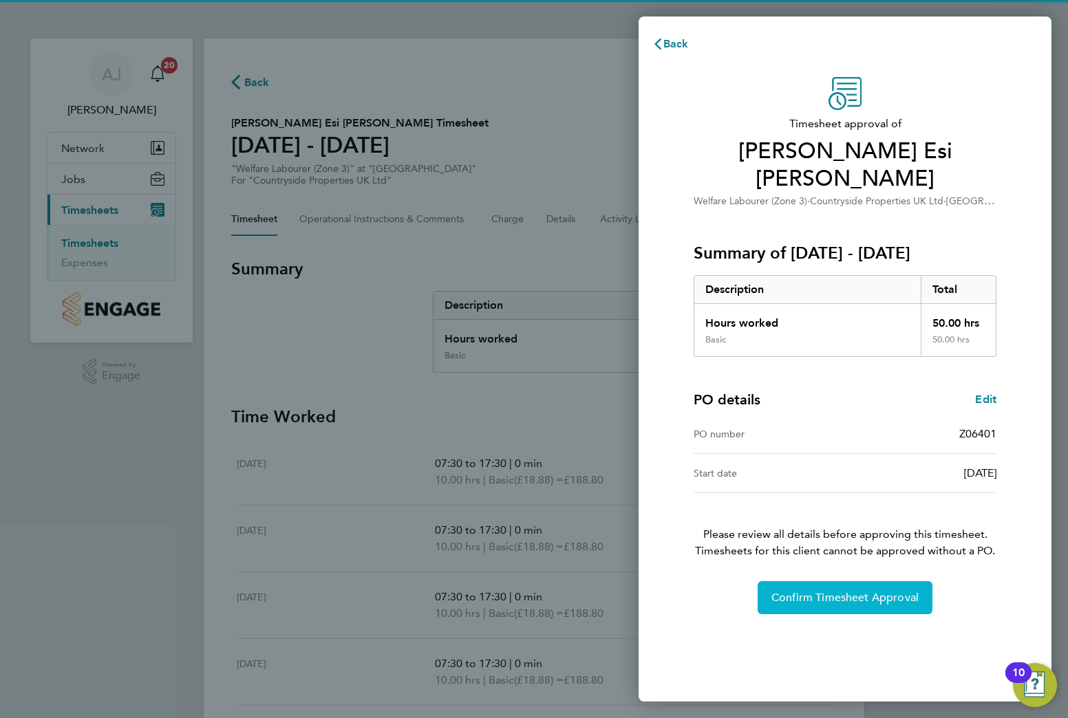
click at [824, 581] on button "Confirm Timesheet Approval" at bounding box center [845, 597] width 175 height 33
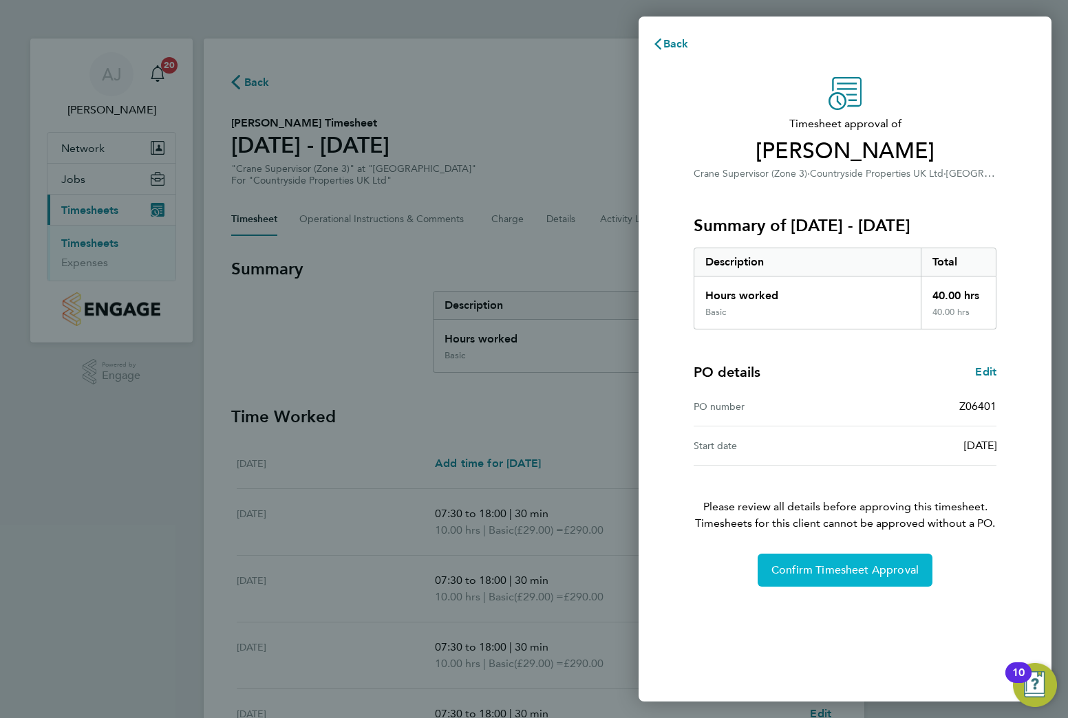
click at [822, 567] on span "Confirm Timesheet Approval" at bounding box center [844, 571] width 147 height 14
click at [802, 567] on span "Confirm Timesheet Approval" at bounding box center [844, 571] width 147 height 14
click at [853, 562] on button "Confirm Timesheet Approval" at bounding box center [845, 570] width 175 height 33
click at [771, 570] on button "Confirm Timesheet Approval" at bounding box center [845, 570] width 175 height 33
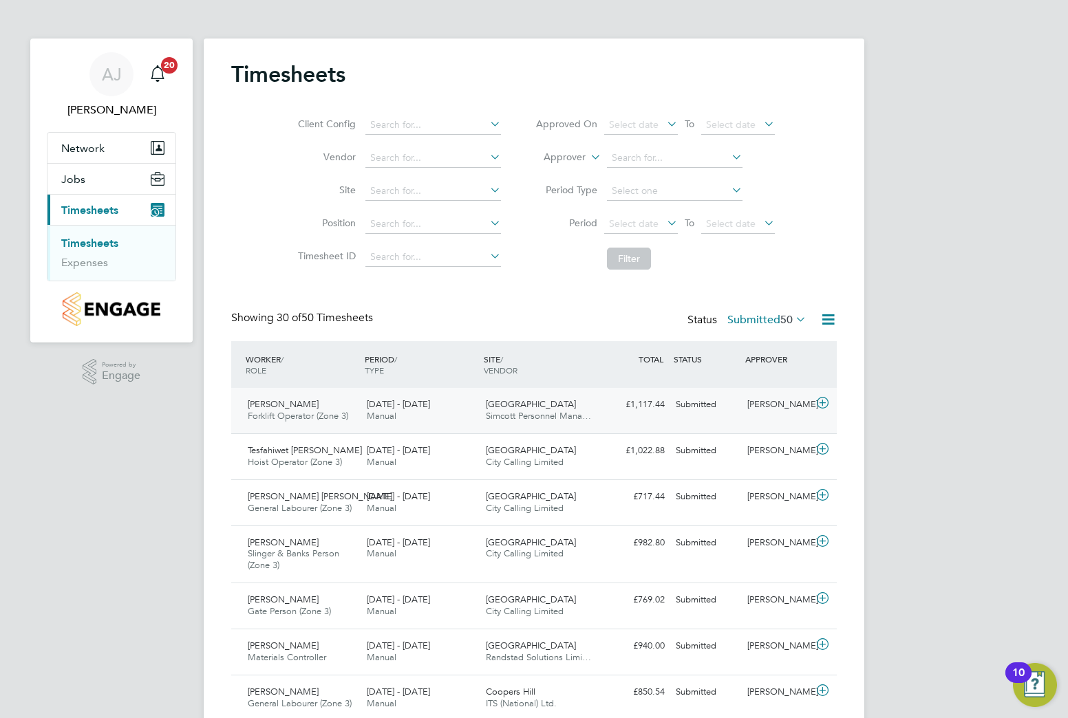
click at [602, 419] on div "Peteris Razgulasevs Forklift Operator (Zone 3) 25 - 31 Aug 2025 25 - 31 Aug 202…" at bounding box center [534, 410] width 606 height 45
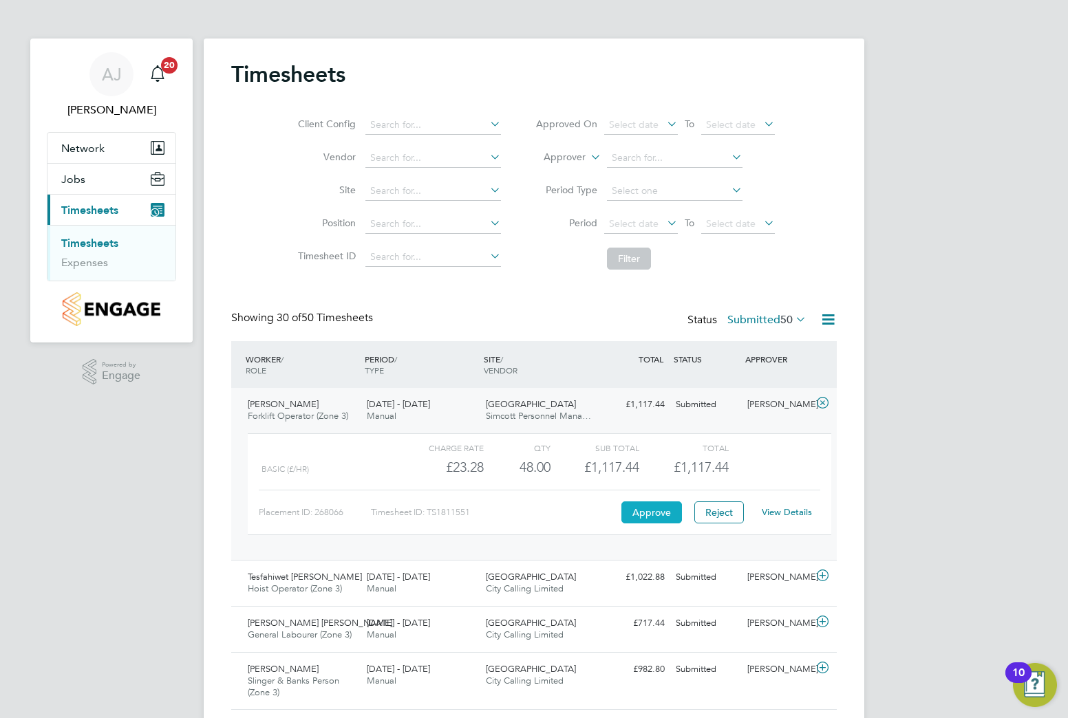
click at [669, 507] on button "Approve" at bounding box center [651, 513] width 61 height 22
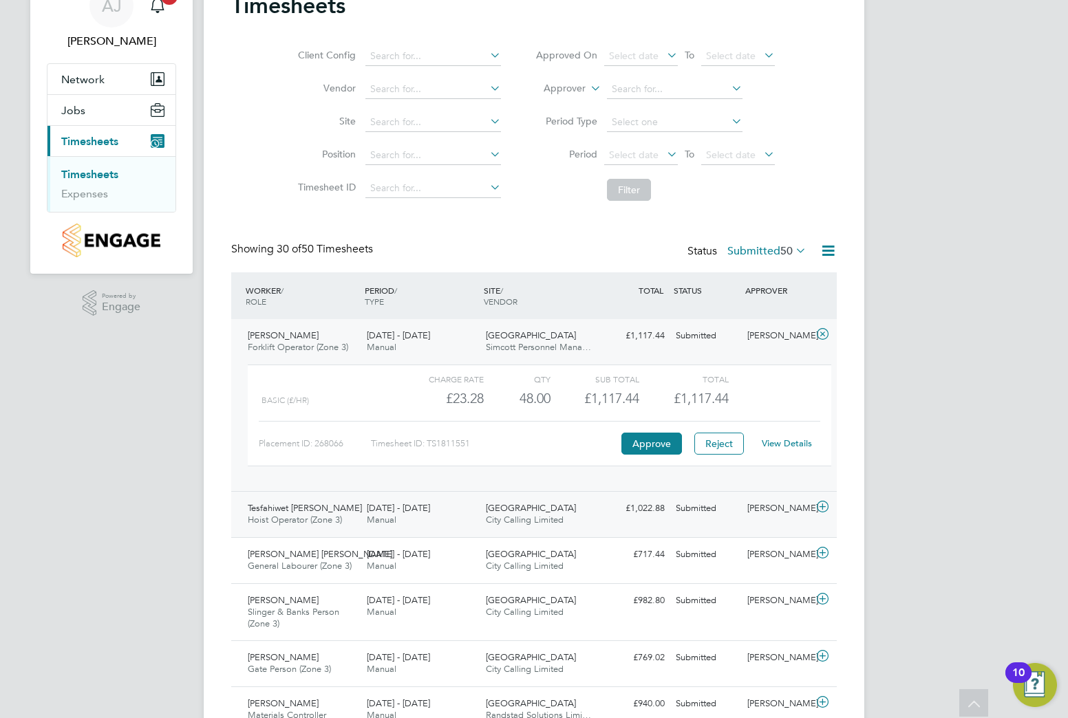
click at [376, 517] on span "Manual" at bounding box center [382, 520] width 30 height 12
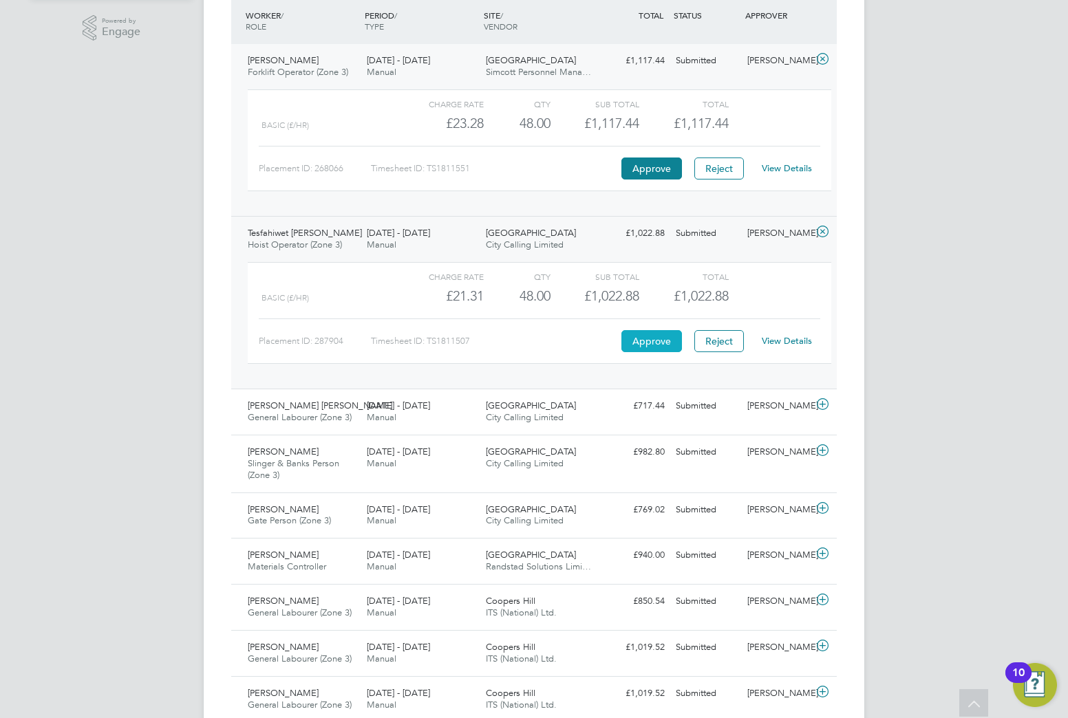
click at [630, 343] on button "Approve" at bounding box center [651, 341] width 61 height 22
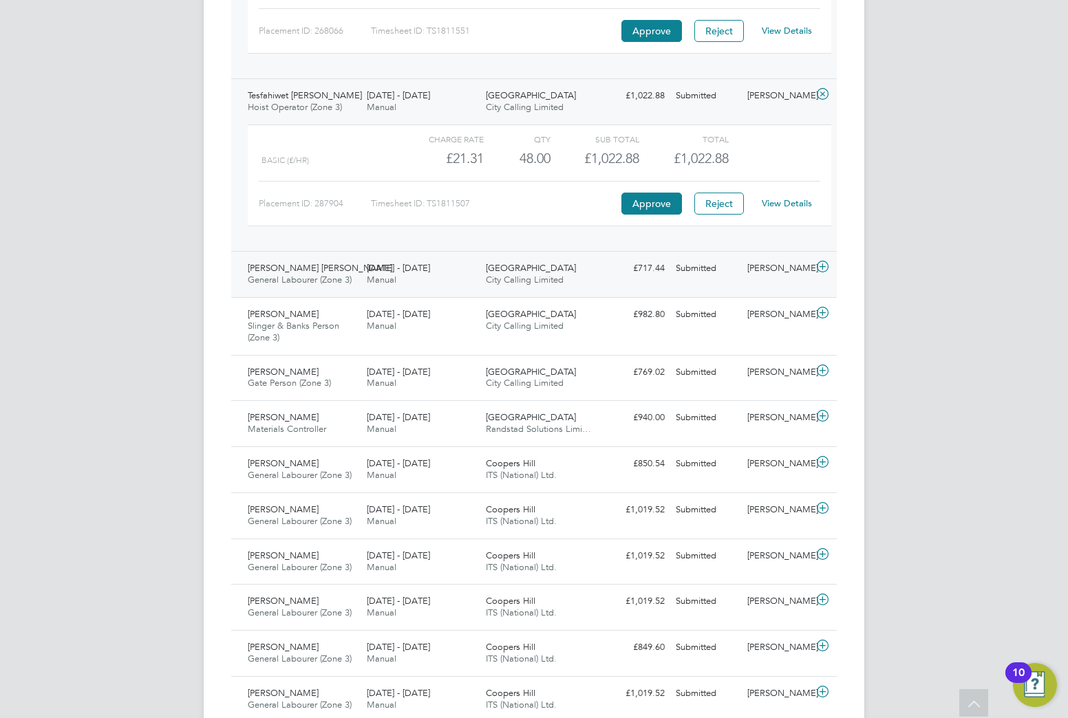
click at [441, 268] on div "25 - 31 Aug 2025 Manual" at bounding box center [420, 274] width 119 height 34
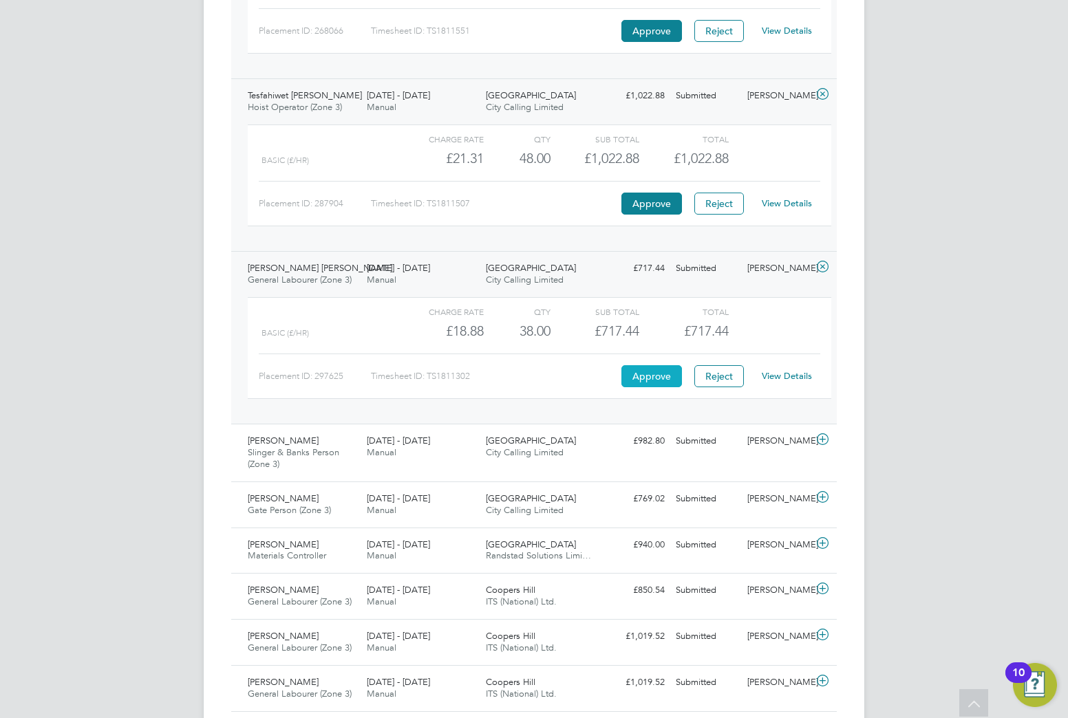
click at [676, 379] on button "Approve" at bounding box center [651, 376] width 61 height 22
click at [328, 447] on span "Slinger & Banks Person (Zone 3)" at bounding box center [294, 458] width 92 height 23
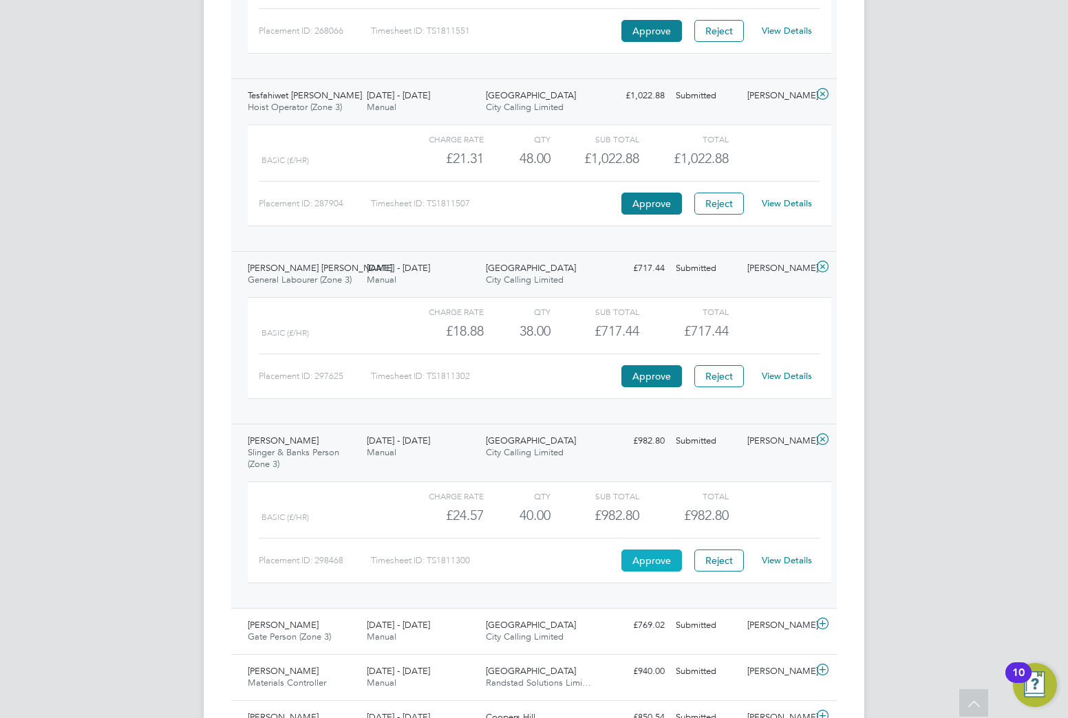
click at [630, 566] on button "Approve" at bounding box center [651, 561] width 61 height 22
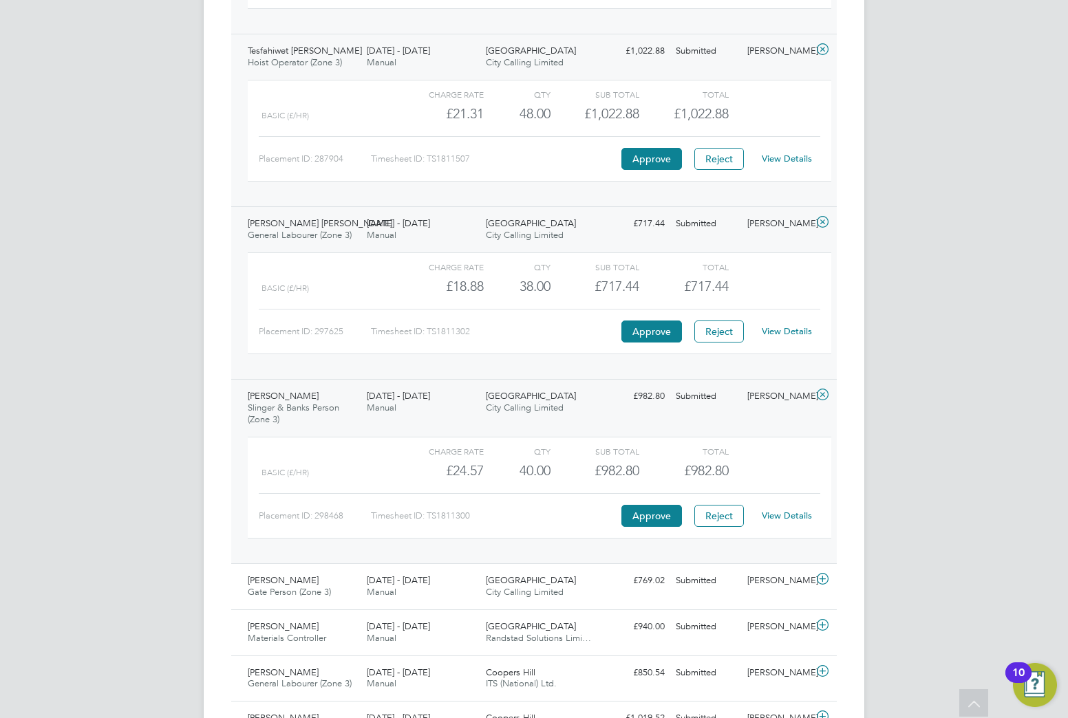
scroll to position [550, 0]
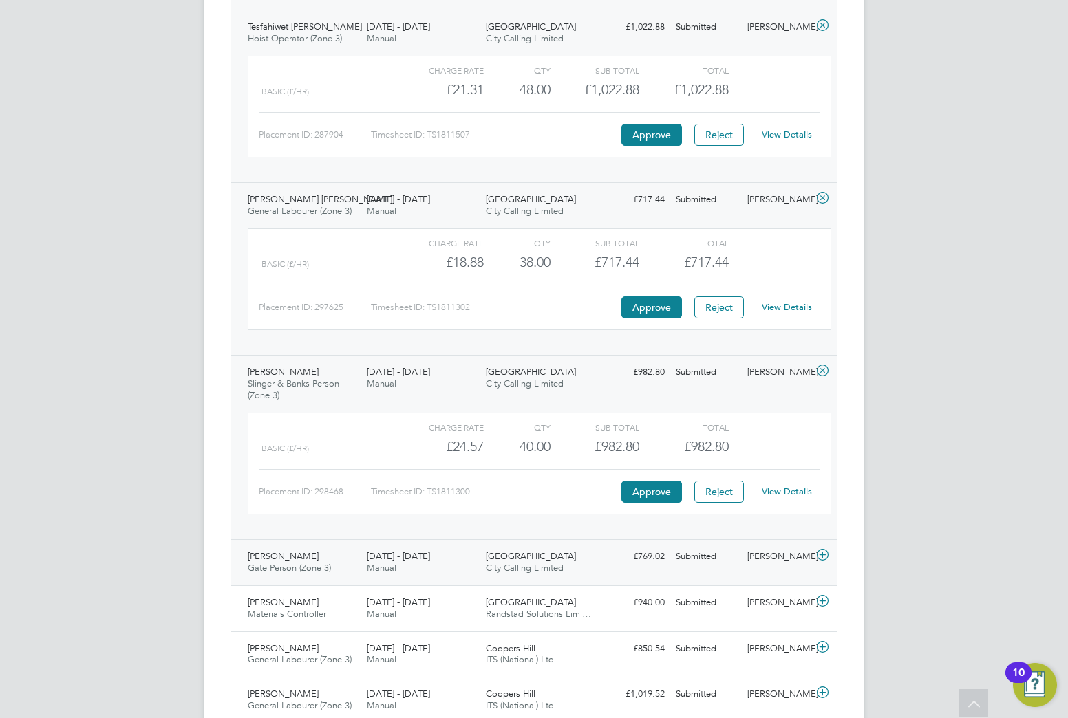
click at [445, 550] on div "25 - 31 Aug 2025 Manual" at bounding box center [420, 563] width 119 height 34
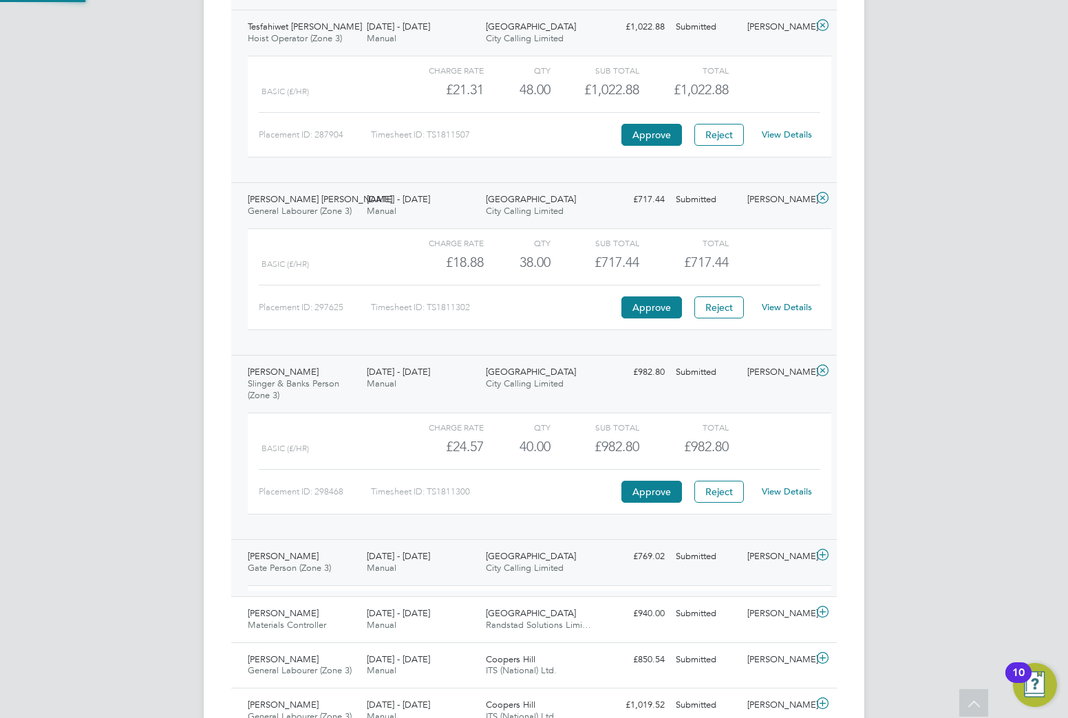
scroll to position [23, 134]
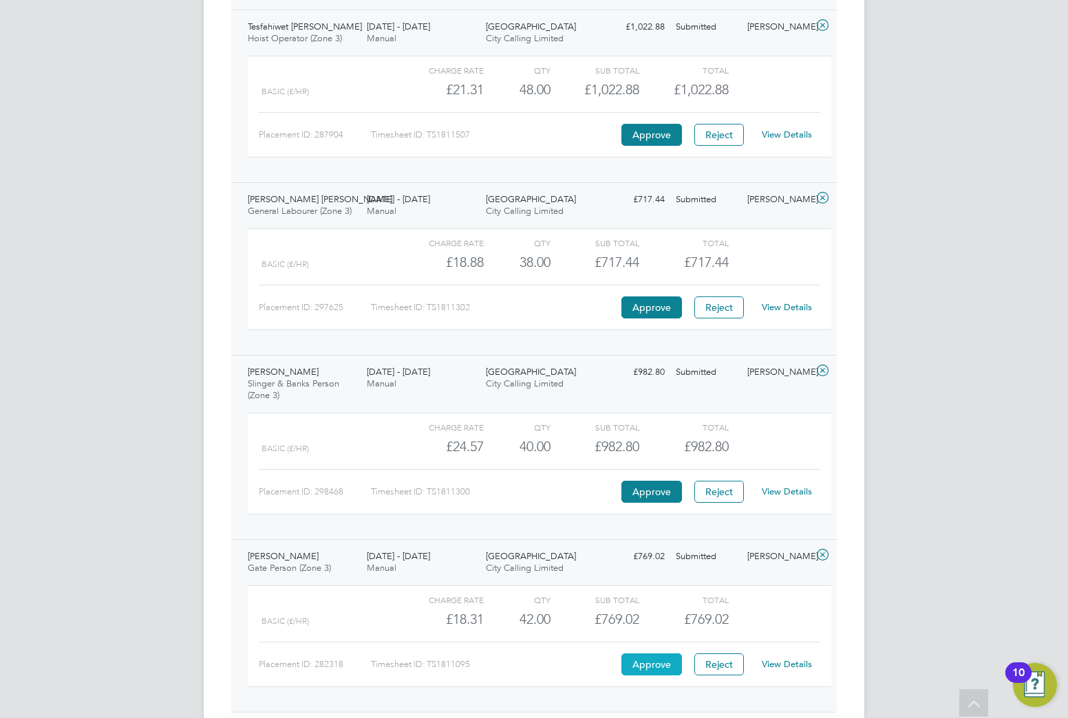
click at [661, 666] on button "Approve" at bounding box center [651, 665] width 61 height 22
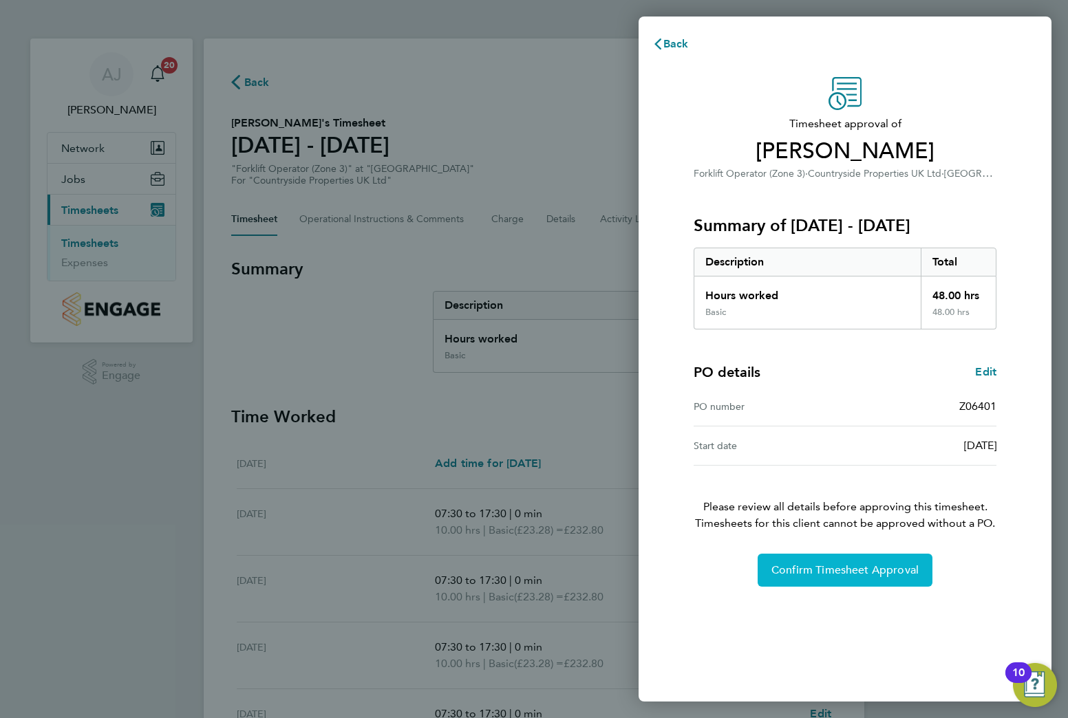
click at [767, 565] on button "Confirm Timesheet Approval" at bounding box center [845, 570] width 175 height 33
click at [885, 559] on button "Confirm Timesheet Approval" at bounding box center [845, 570] width 175 height 33
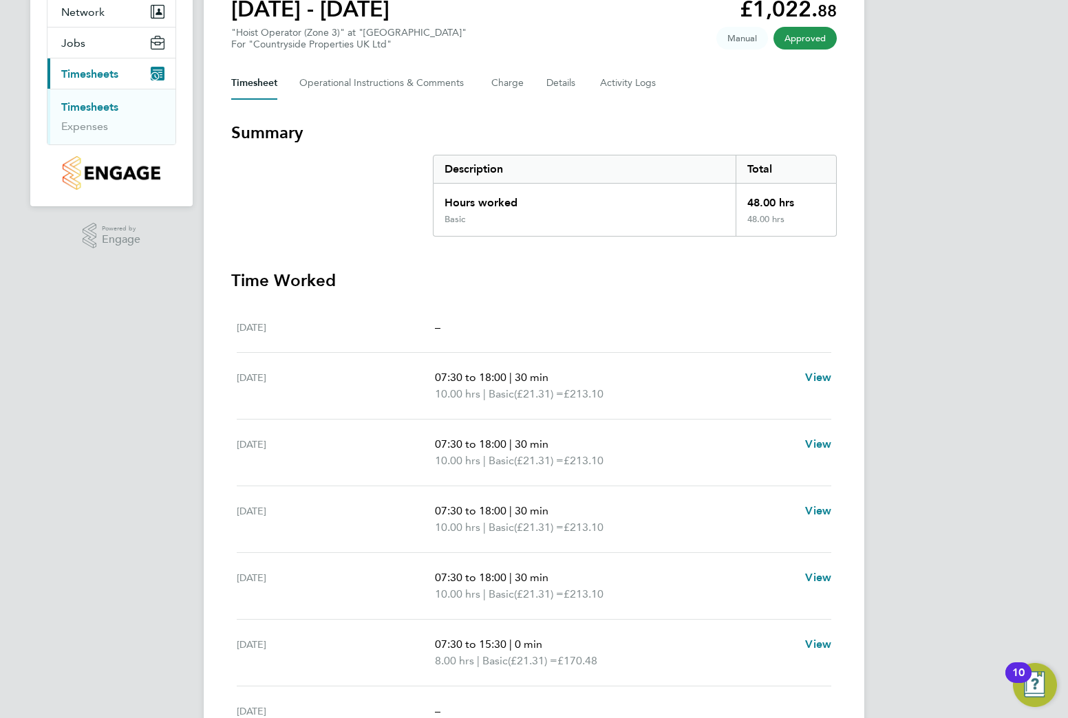
scroll to position [138, 0]
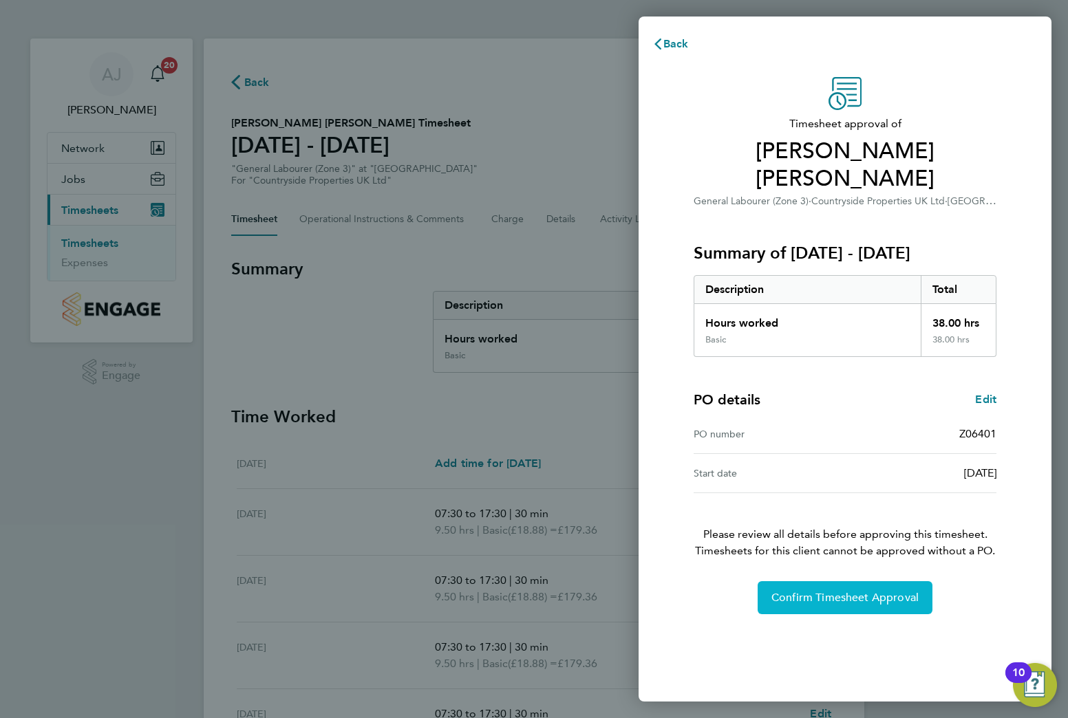
click at [817, 591] on span "Confirm Timesheet Approval" at bounding box center [844, 598] width 147 height 14
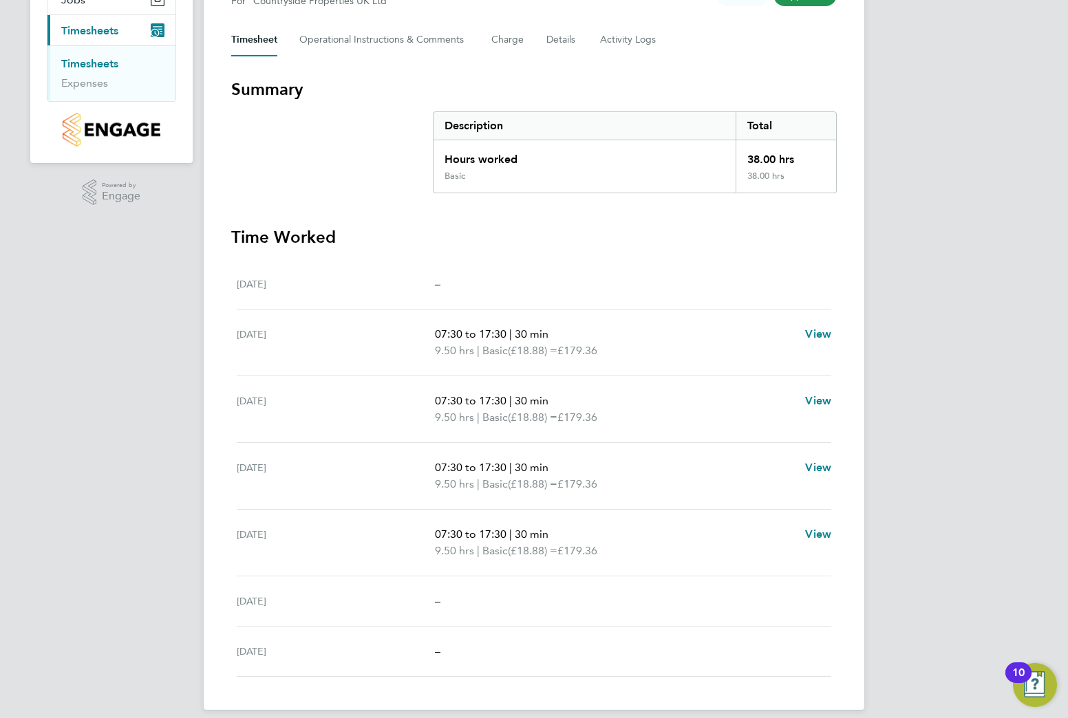
scroll to position [193, 0]
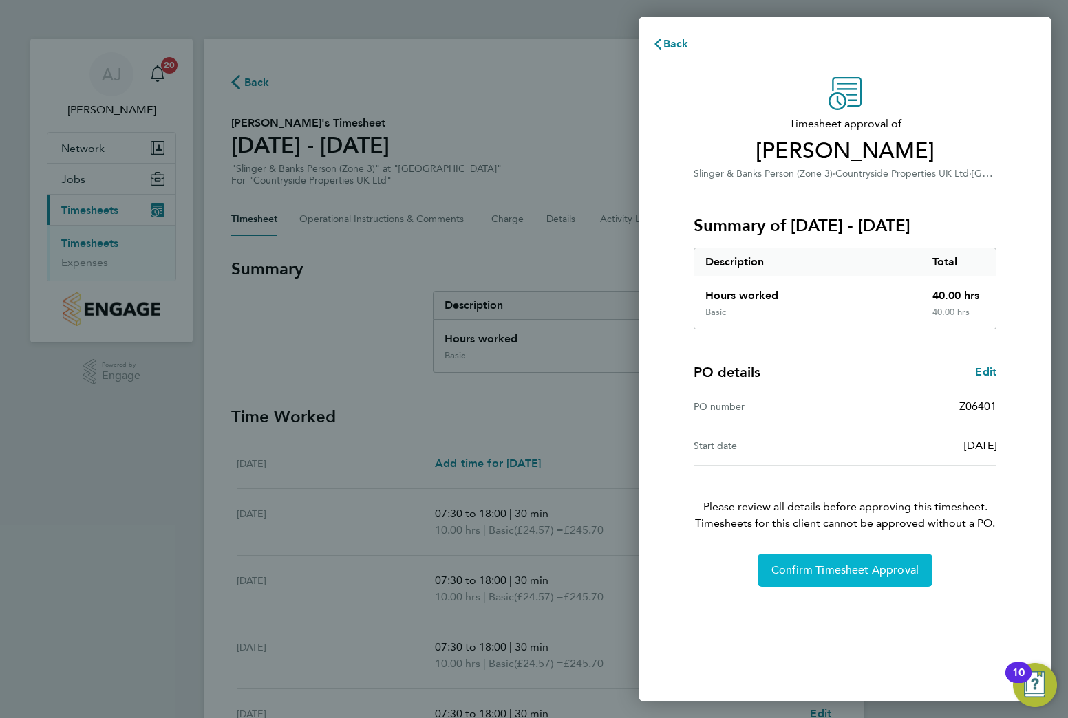
click at [794, 559] on button "Confirm Timesheet Approval" at bounding box center [845, 570] width 175 height 33
click at [811, 569] on span "Confirm Timesheet Approval" at bounding box center [844, 571] width 147 height 14
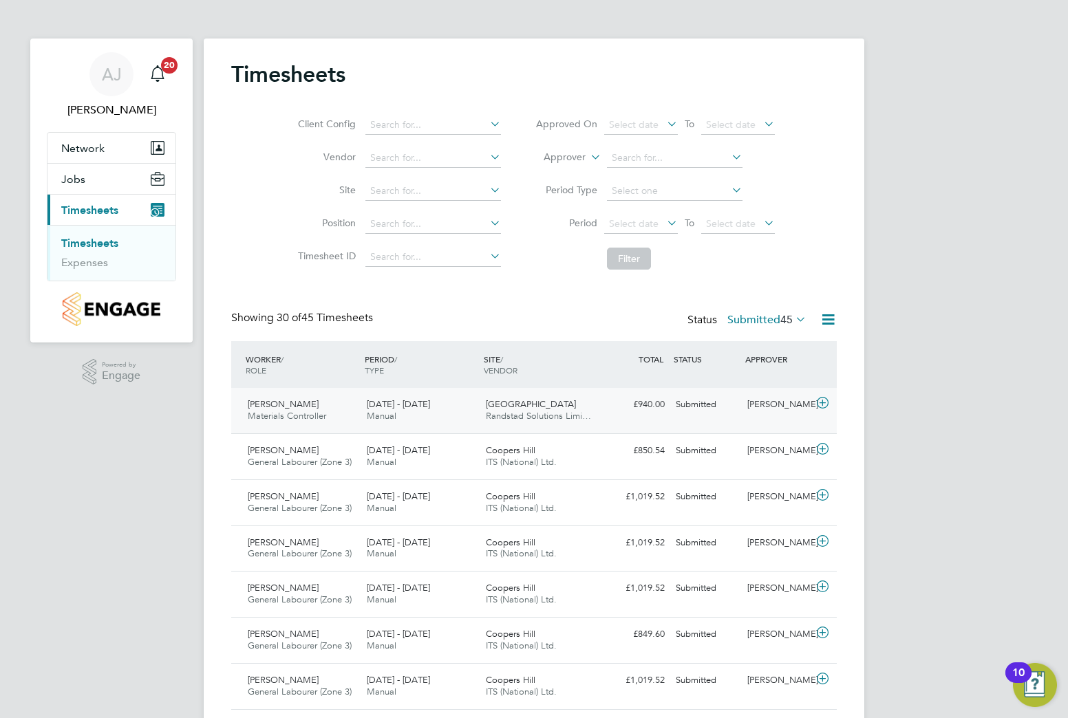
click at [469, 405] on div "25 - 31 Aug 2025 Manual" at bounding box center [420, 411] width 119 height 34
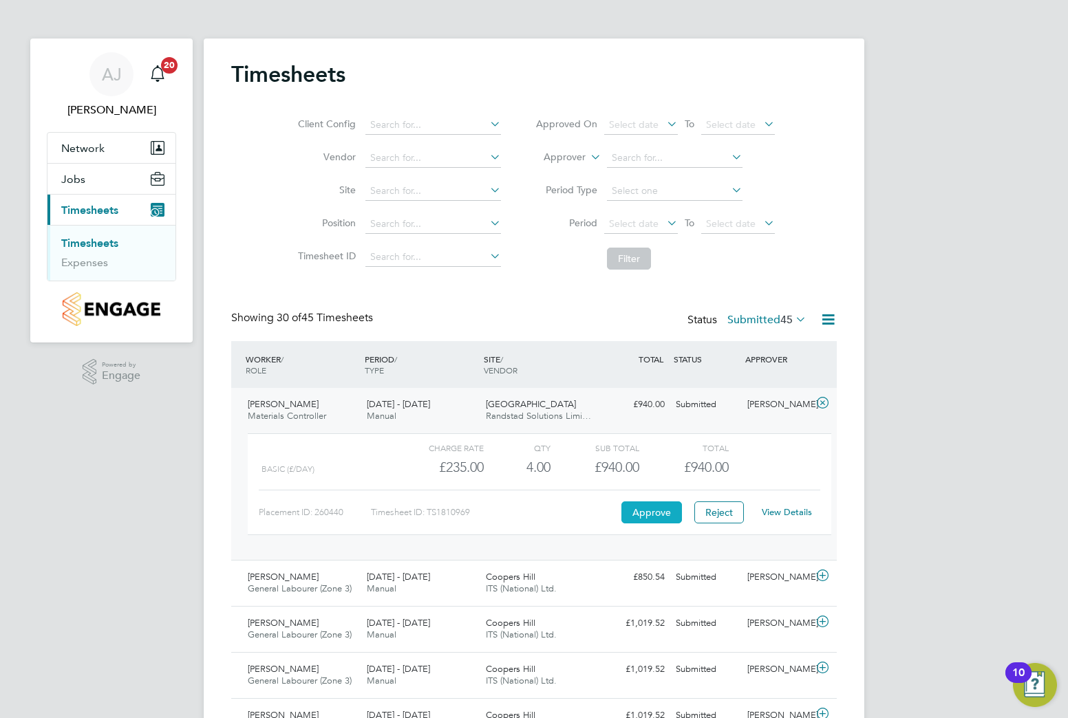
click at [667, 520] on button "Approve" at bounding box center [651, 513] width 61 height 22
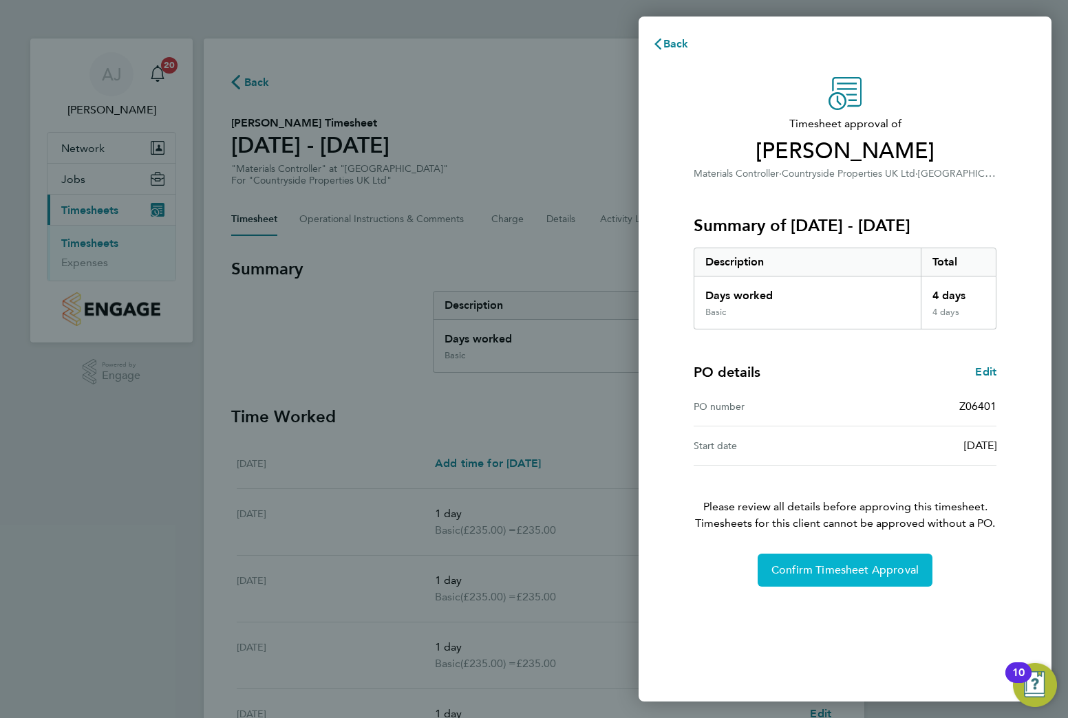
click at [815, 565] on span "Confirm Timesheet Approval" at bounding box center [844, 571] width 147 height 14
